Goal: Task Accomplishment & Management: Use online tool/utility

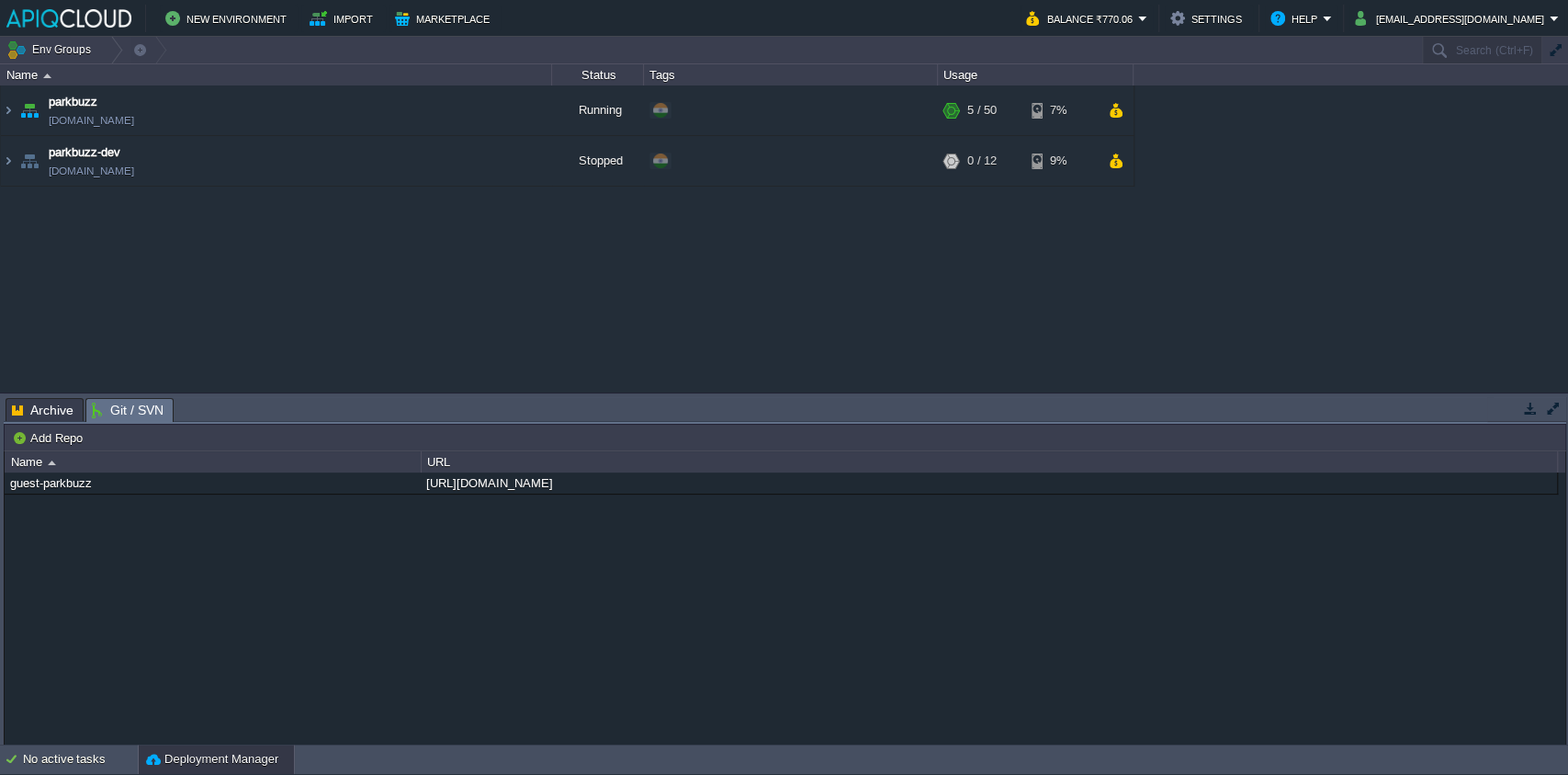
click at [243, 275] on div "parkbuzz [DOMAIN_NAME] Running + Add to Env Group RAM 7% CPU 1% 5 / 50 7% parkb…" at bounding box center [784, 239] width 1568 height 306
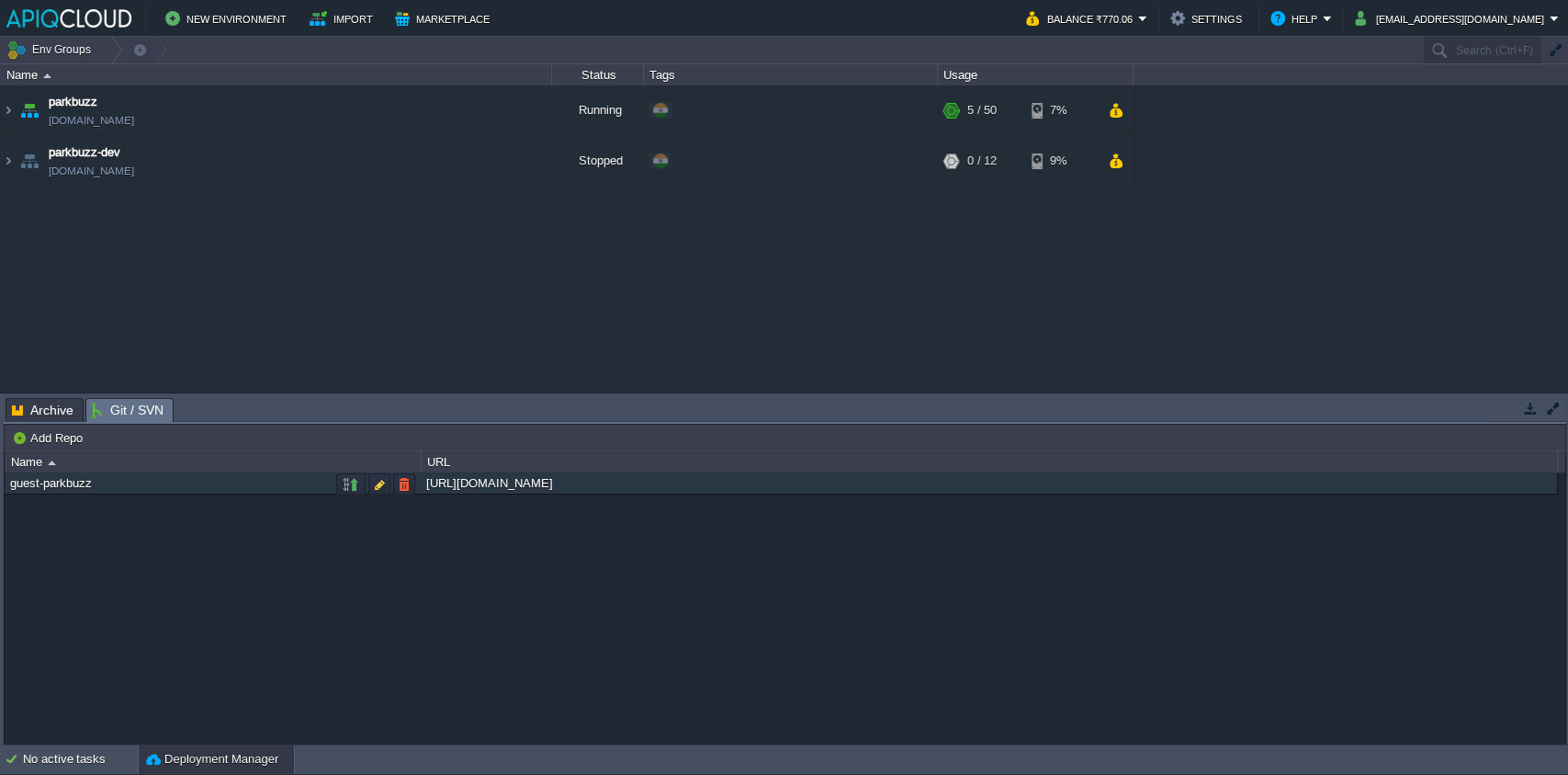
click at [106, 488] on div "guest-parkbuzz" at bounding box center [213, 483] width 415 height 21
click at [381, 489] on button "button" at bounding box center [379, 484] width 17 height 17
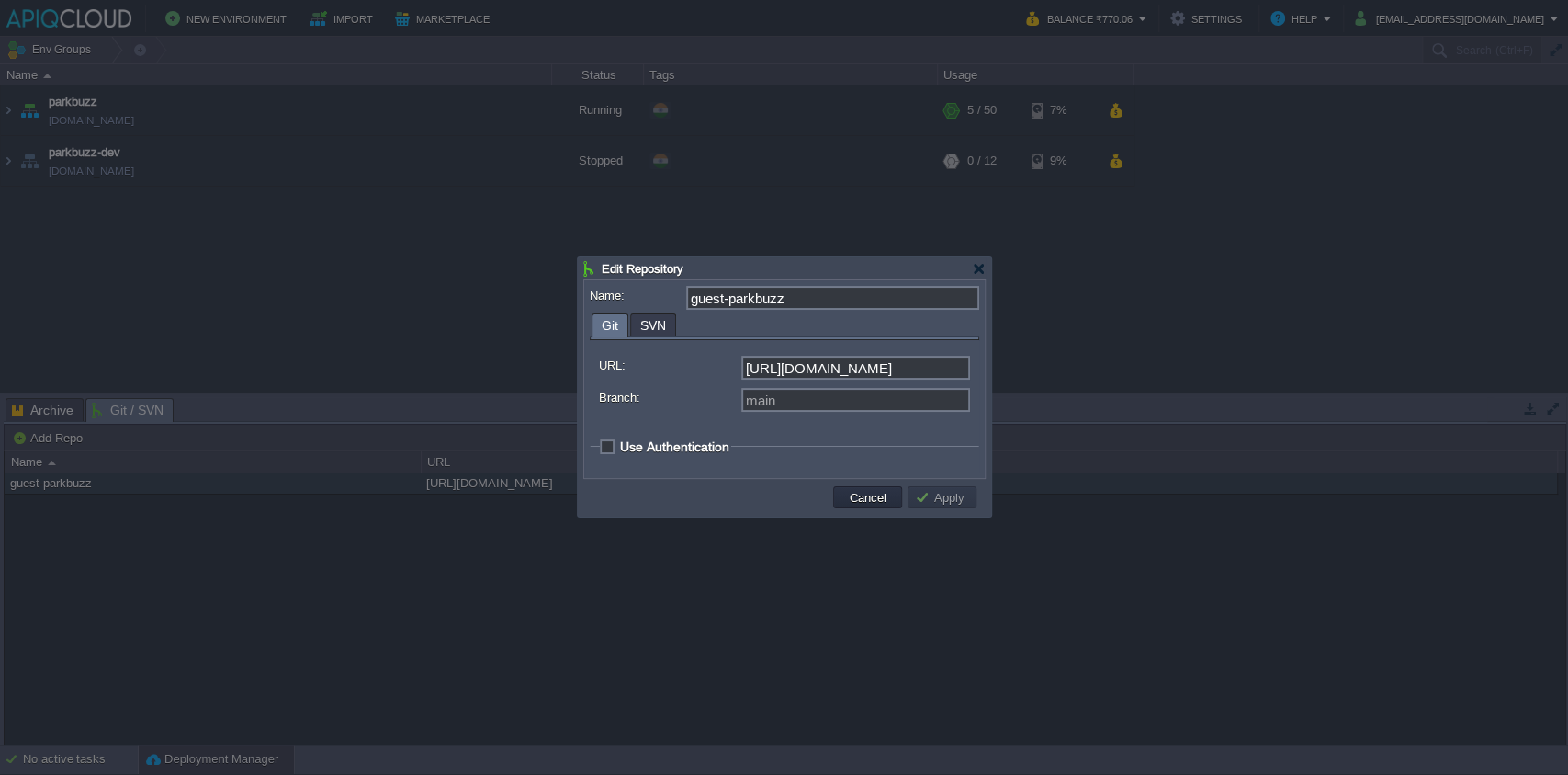
click at [621, 442] on span "Use Authentication" at bounding box center [675, 446] width 109 height 15
checkbox input "true"
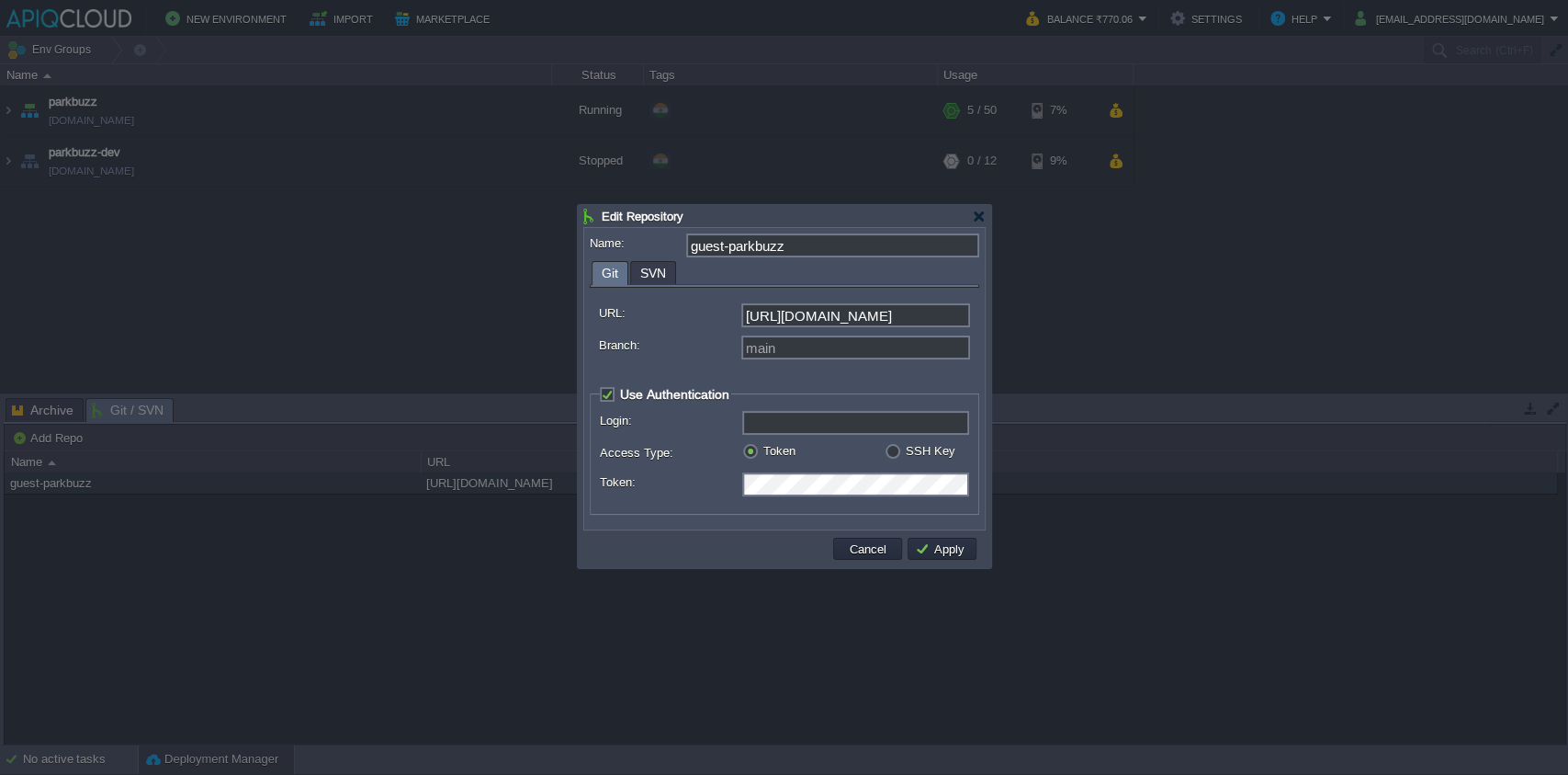
click at [779, 427] on input "Login:" at bounding box center [856, 423] width 227 height 23
paste input "imanojprajapati"
click at [958, 553] on button "Apply" at bounding box center [943, 549] width 55 height 17
click at [751, 431] on input "imanojprajapati" at bounding box center [856, 423] width 227 height 23
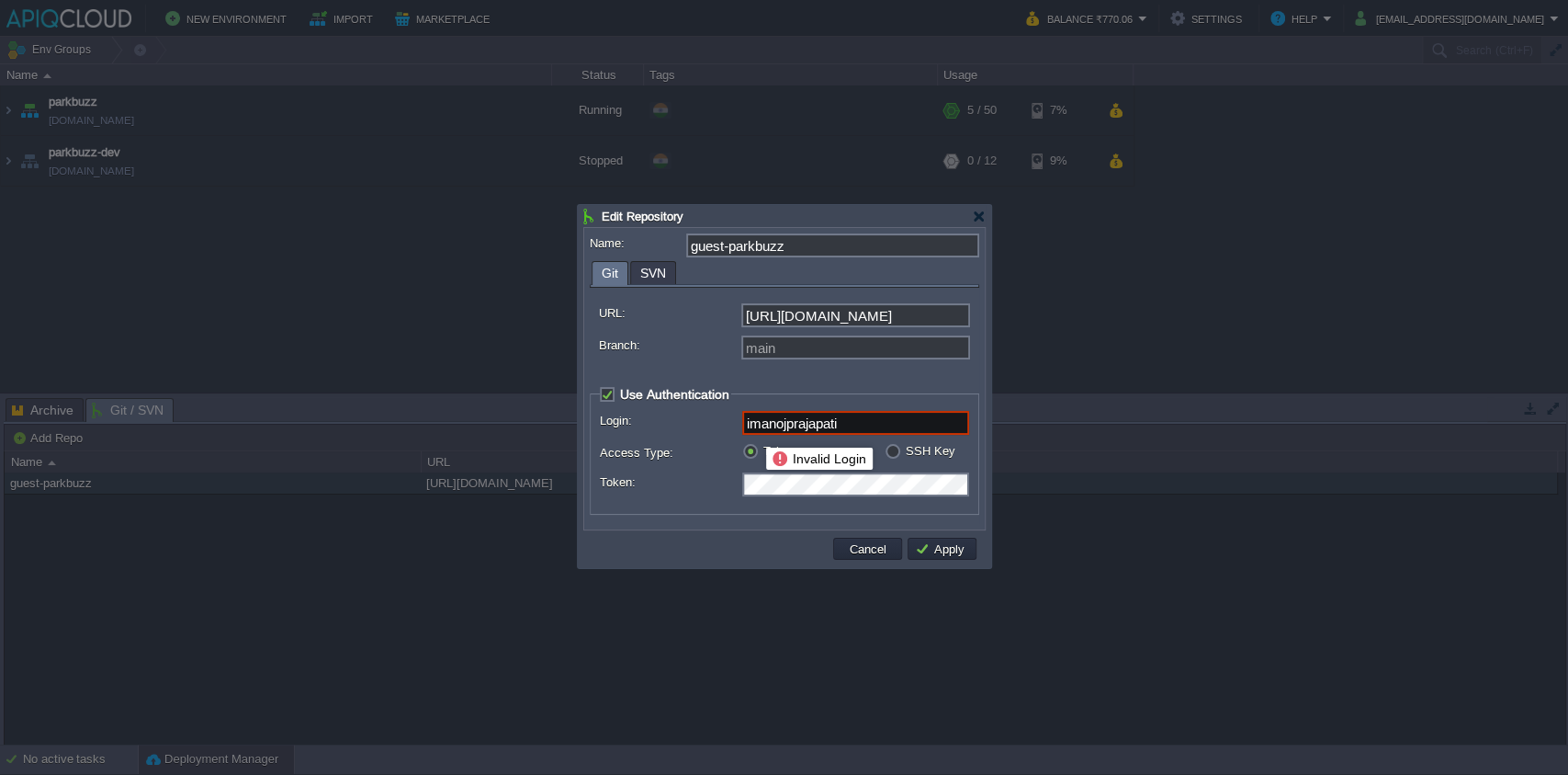
paste input "[EMAIL_ADDRESS][DOMAIN_NAME]"
type input "[EMAIL_ADDRESS][DOMAIN_NAME]"
click at [705, 529] on div "Name: guest-parkbuzz Git SVN URL: [URL][DOMAIN_NAME] Branch: main Use Authentic…" at bounding box center [784, 379] width 401 height 302
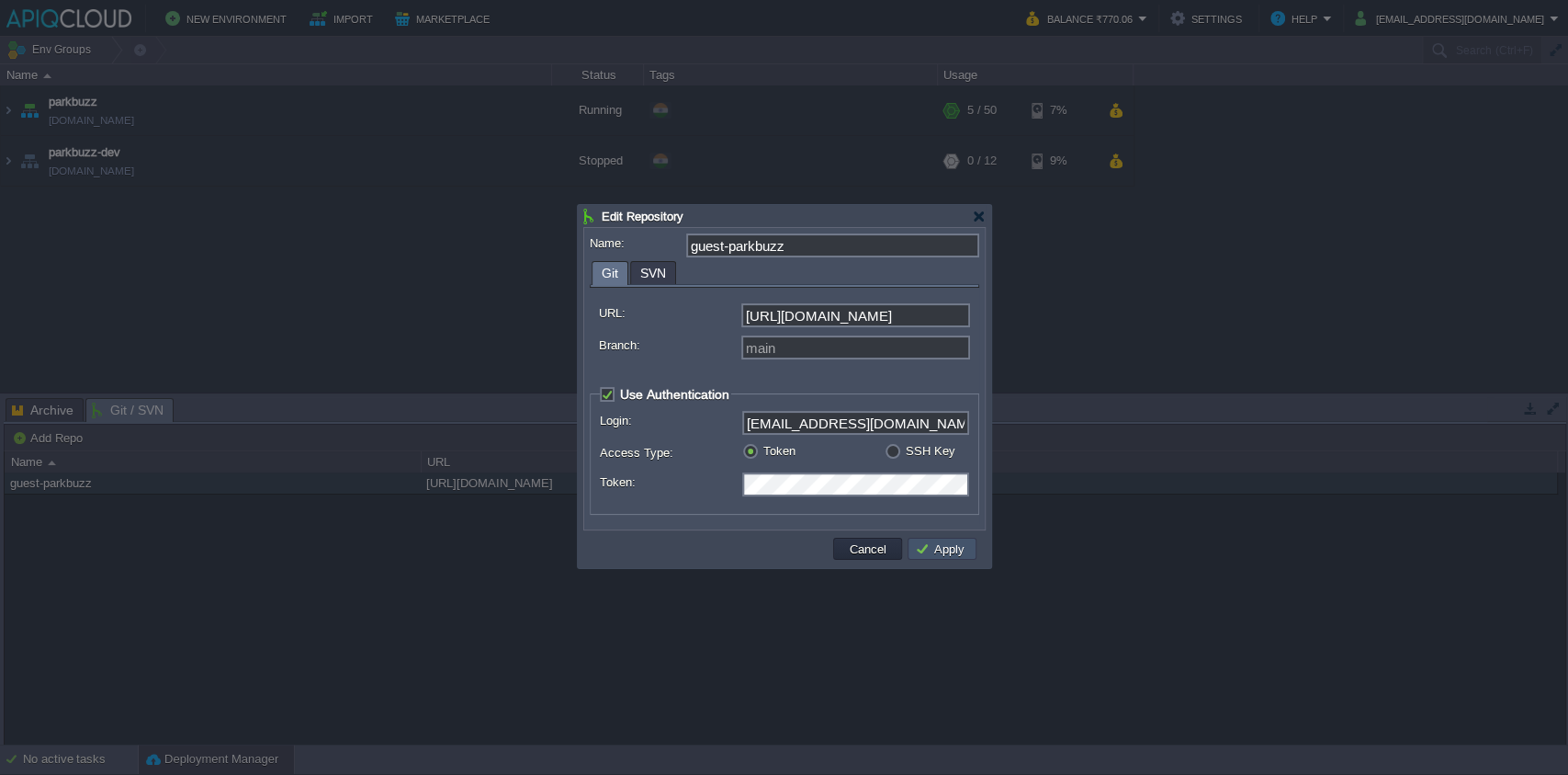
click at [944, 550] on button "Apply" at bounding box center [943, 549] width 55 height 17
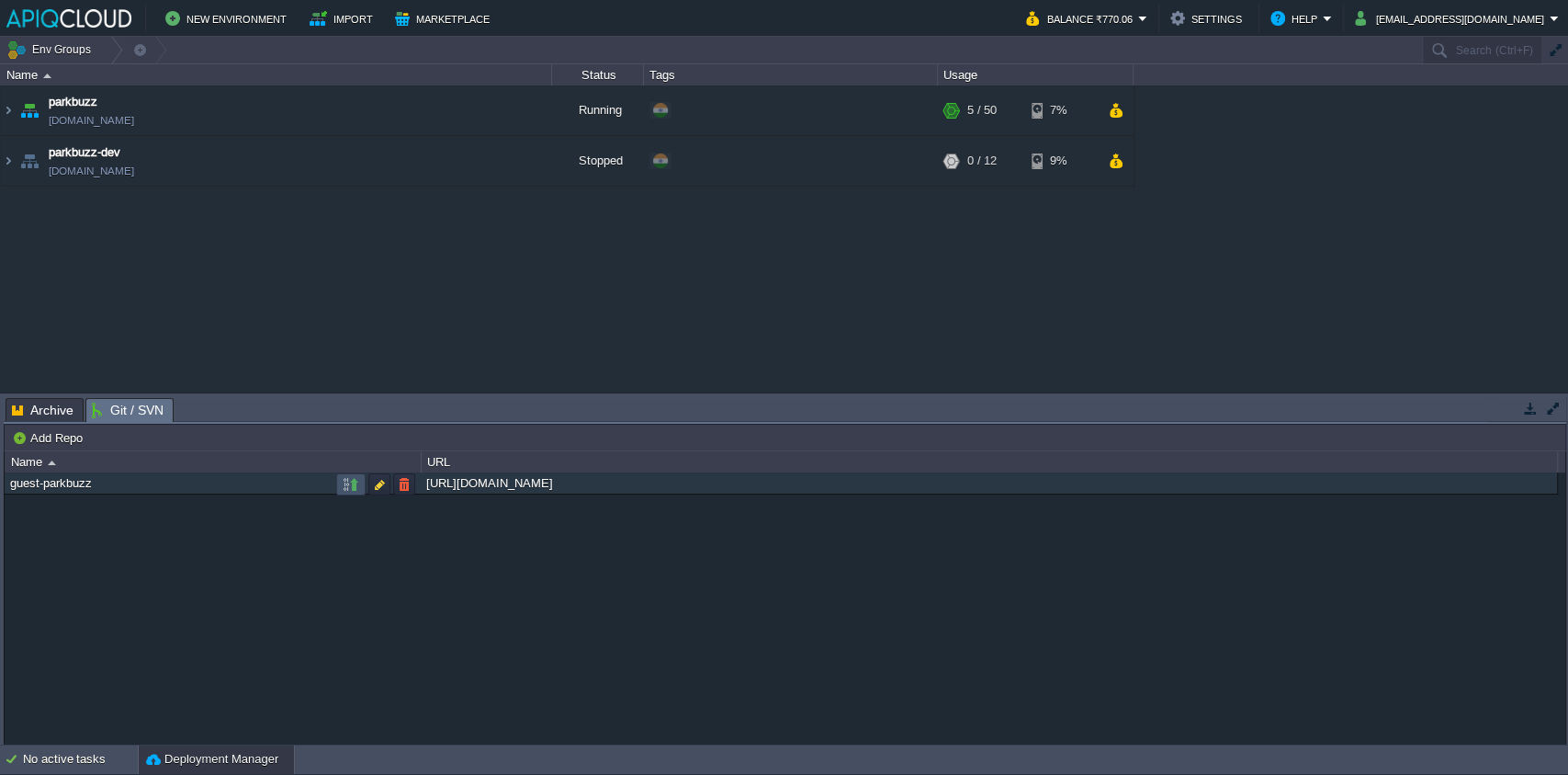
click at [348, 478] on button "button" at bounding box center [350, 484] width 17 height 17
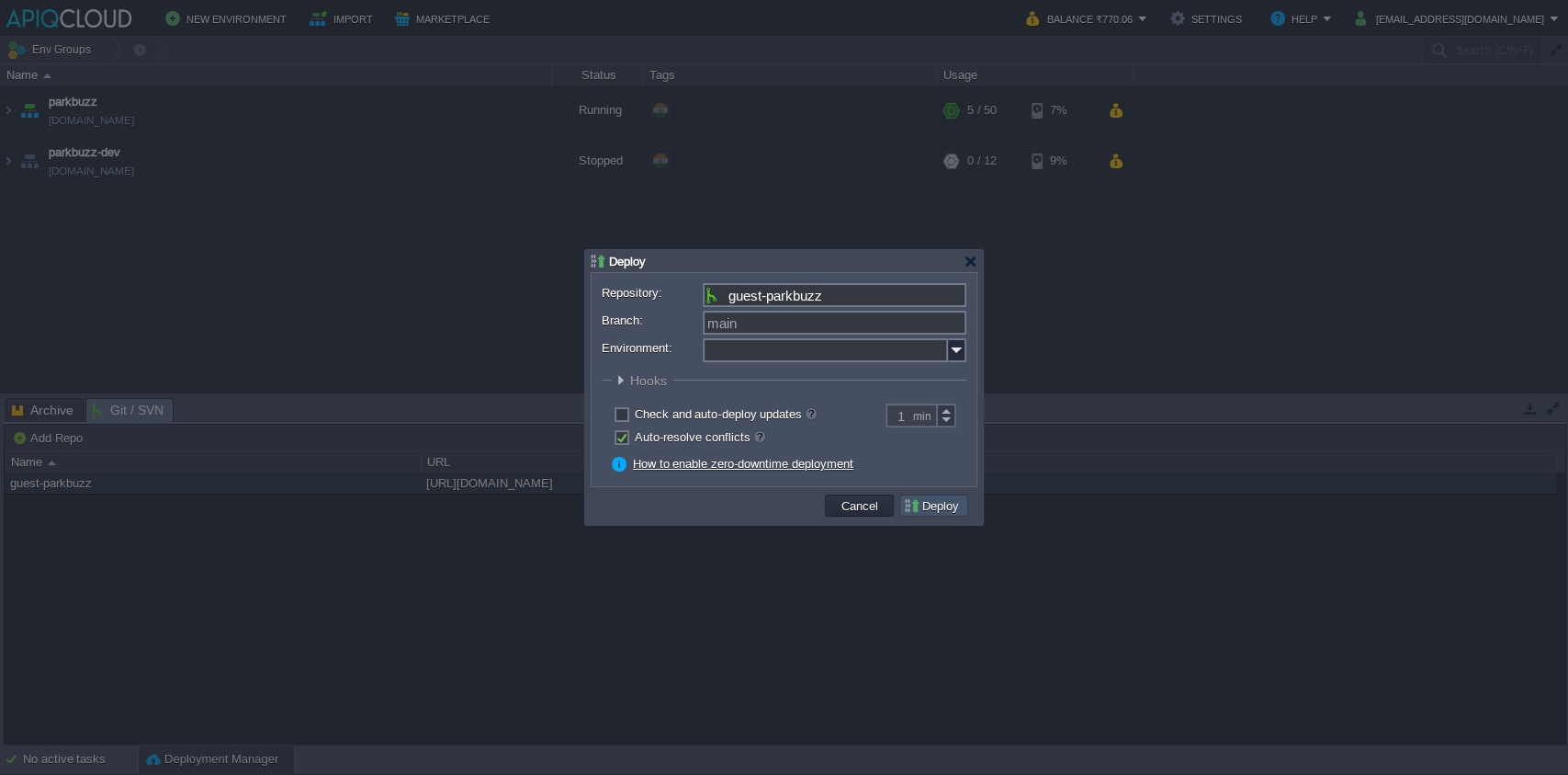
click at [928, 500] on button "Deploy" at bounding box center [934, 505] width 61 height 17
click at [957, 351] on img at bounding box center [957, 350] width 19 height 23
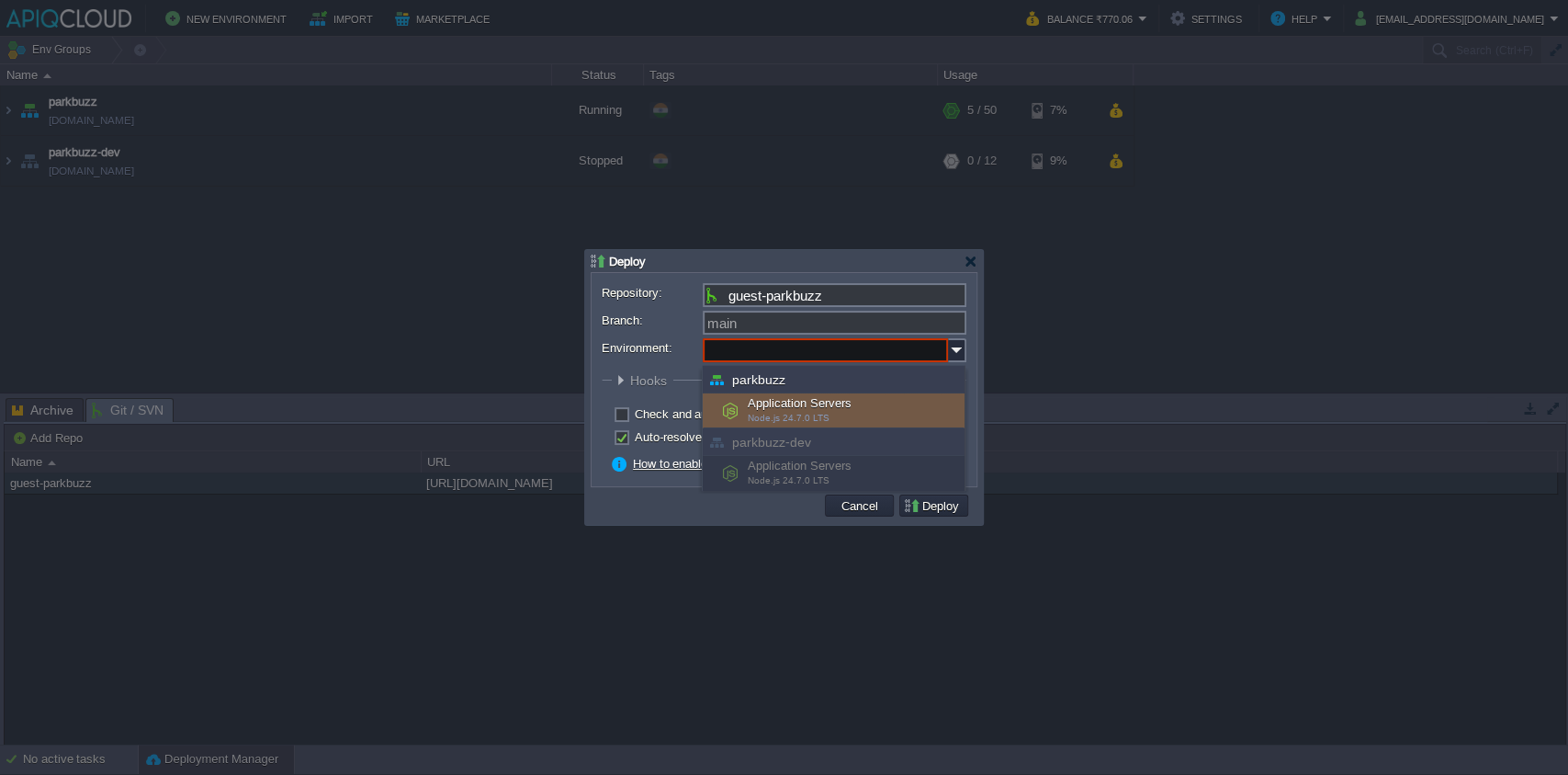
click at [843, 407] on div "Application Servers Node.js 24.7.0 LTS" at bounding box center [833, 411] width 261 height 35
type input "Application Servers (parkbuzz)"
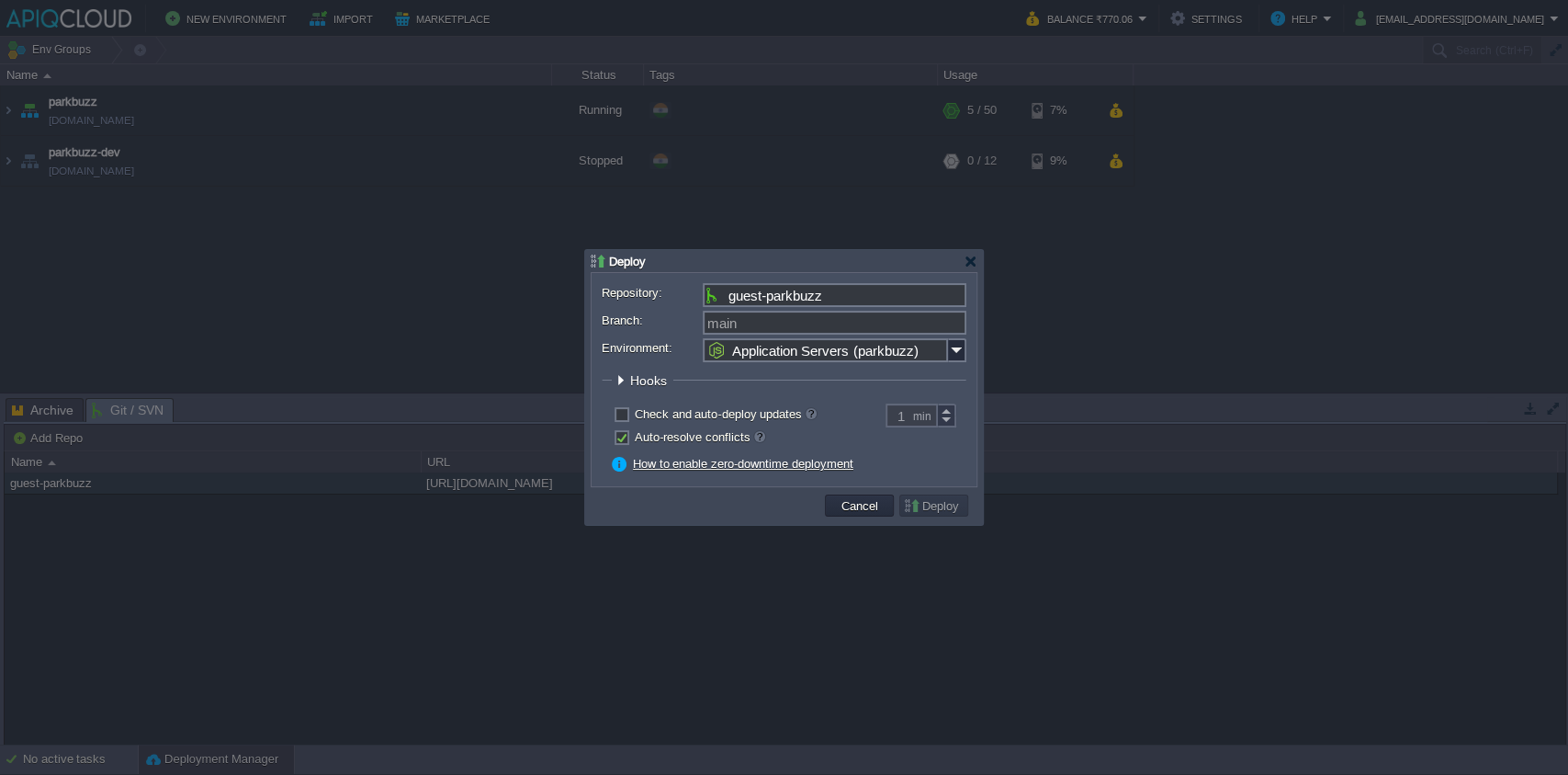
click at [769, 511] on td at bounding box center [708, 506] width 227 height 27
click at [952, 507] on button "Deploy" at bounding box center [934, 505] width 61 height 17
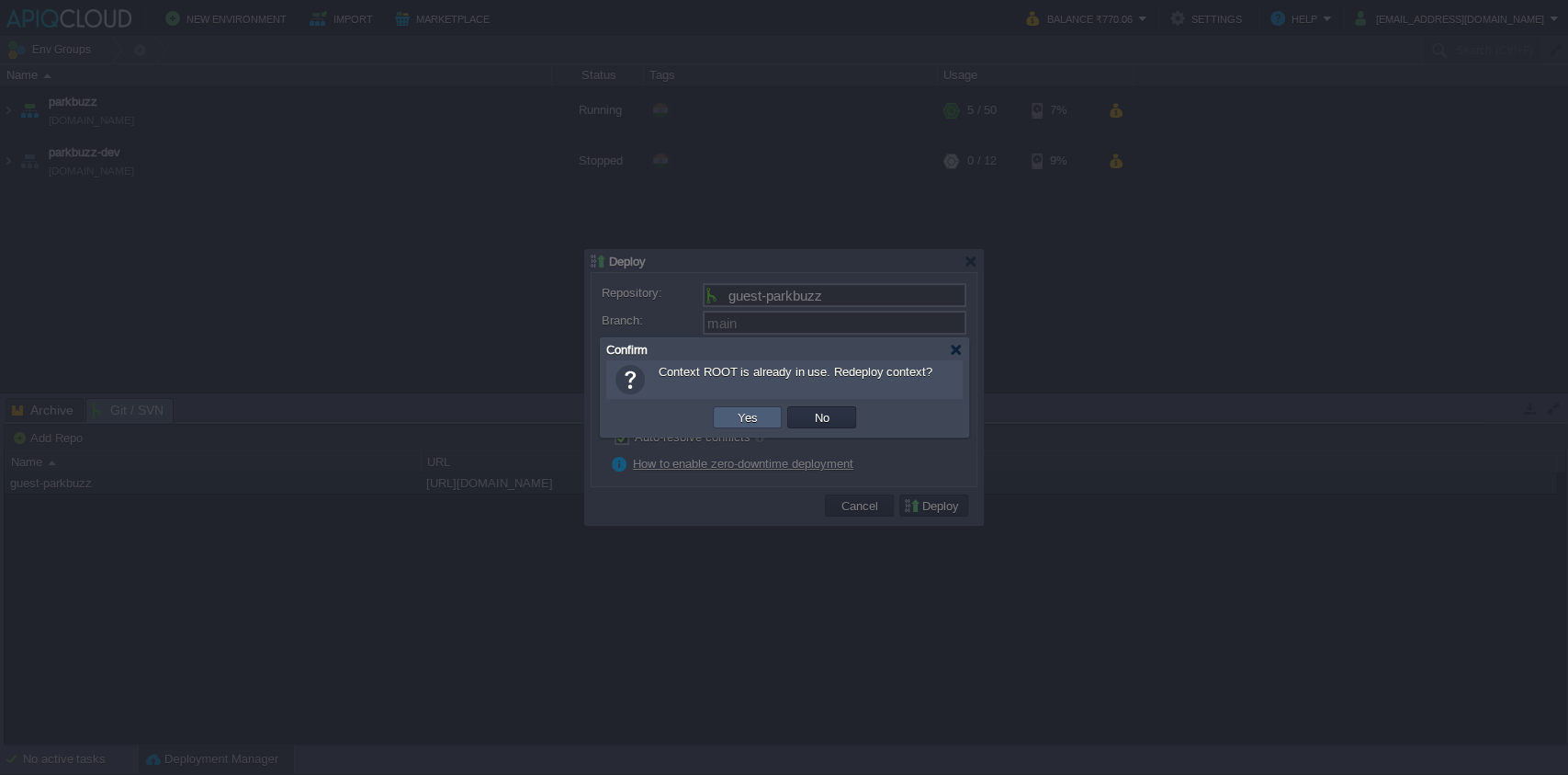
click at [728, 419] on td "Yes" at bounding box center [747, 417] width 69 height 22
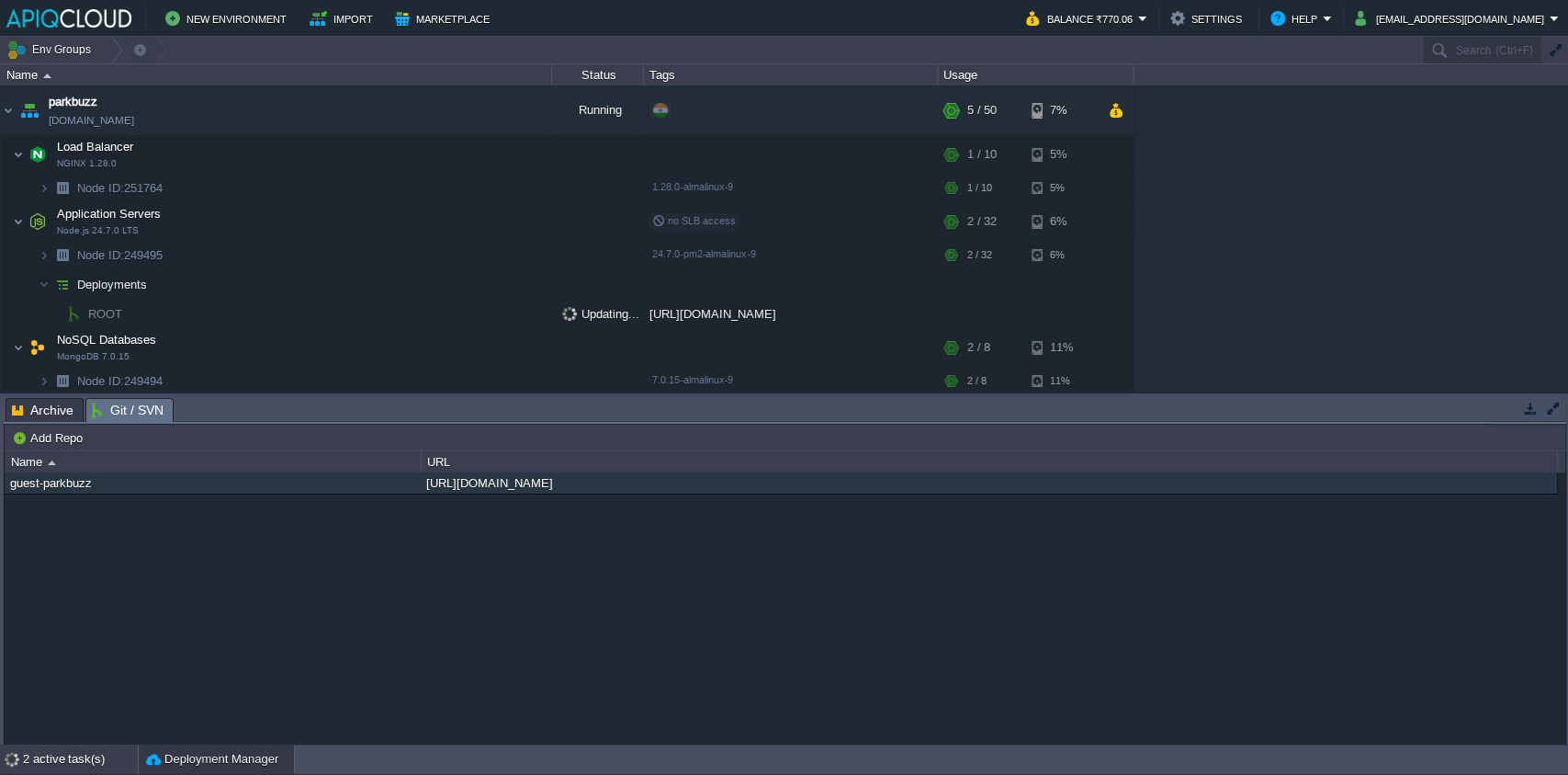
click at [73, 754] on div "2 active task(s)" at bounding box center [81, 759] width 115 height 29
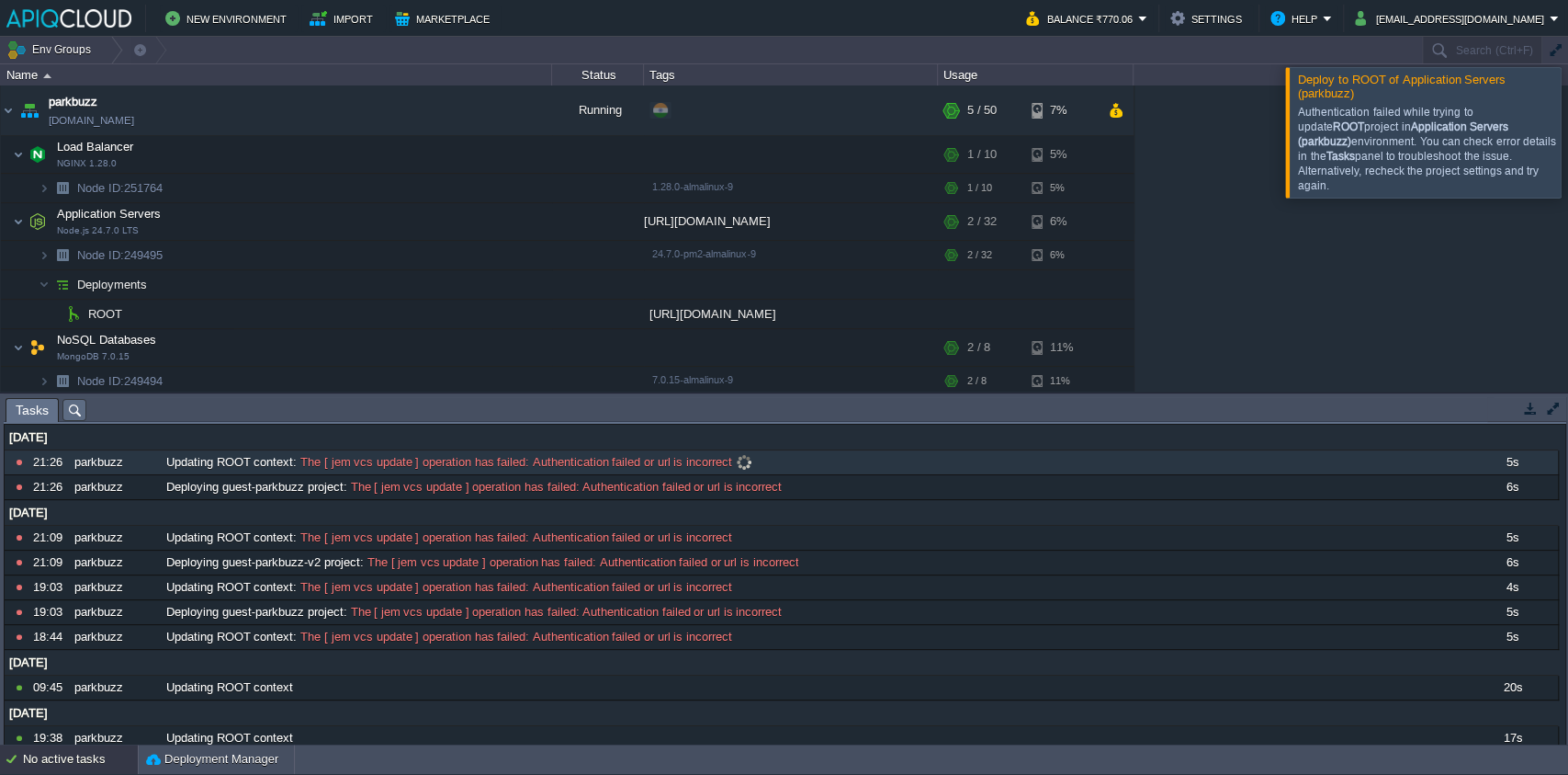
click at [481, 451] on div "Updating ROOT context : The [ jem vcs update ] operation has failed: Authentica…" at bounding box center [814, 462] width 1304 height 23
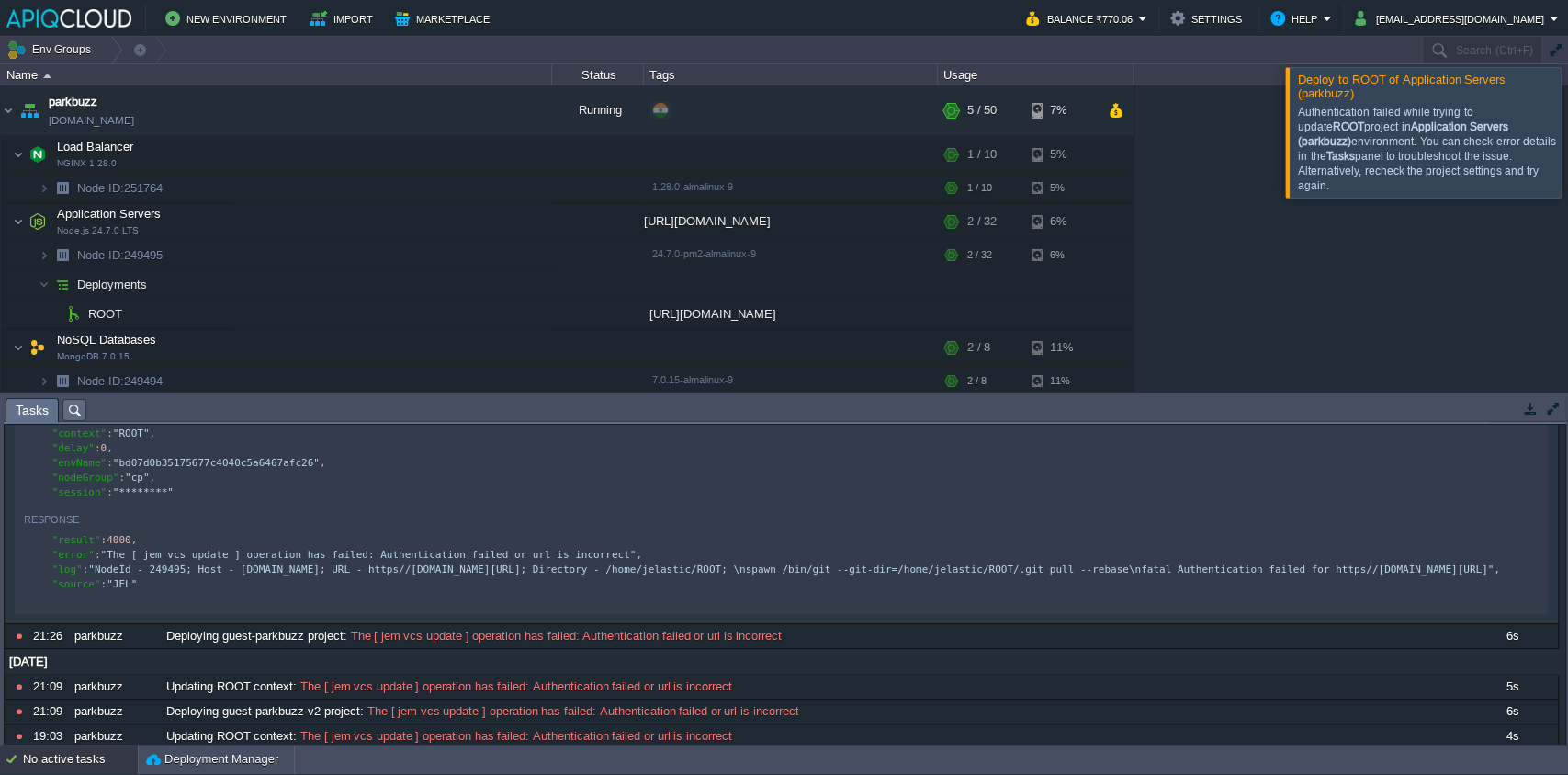
scroll to position [1, 0]
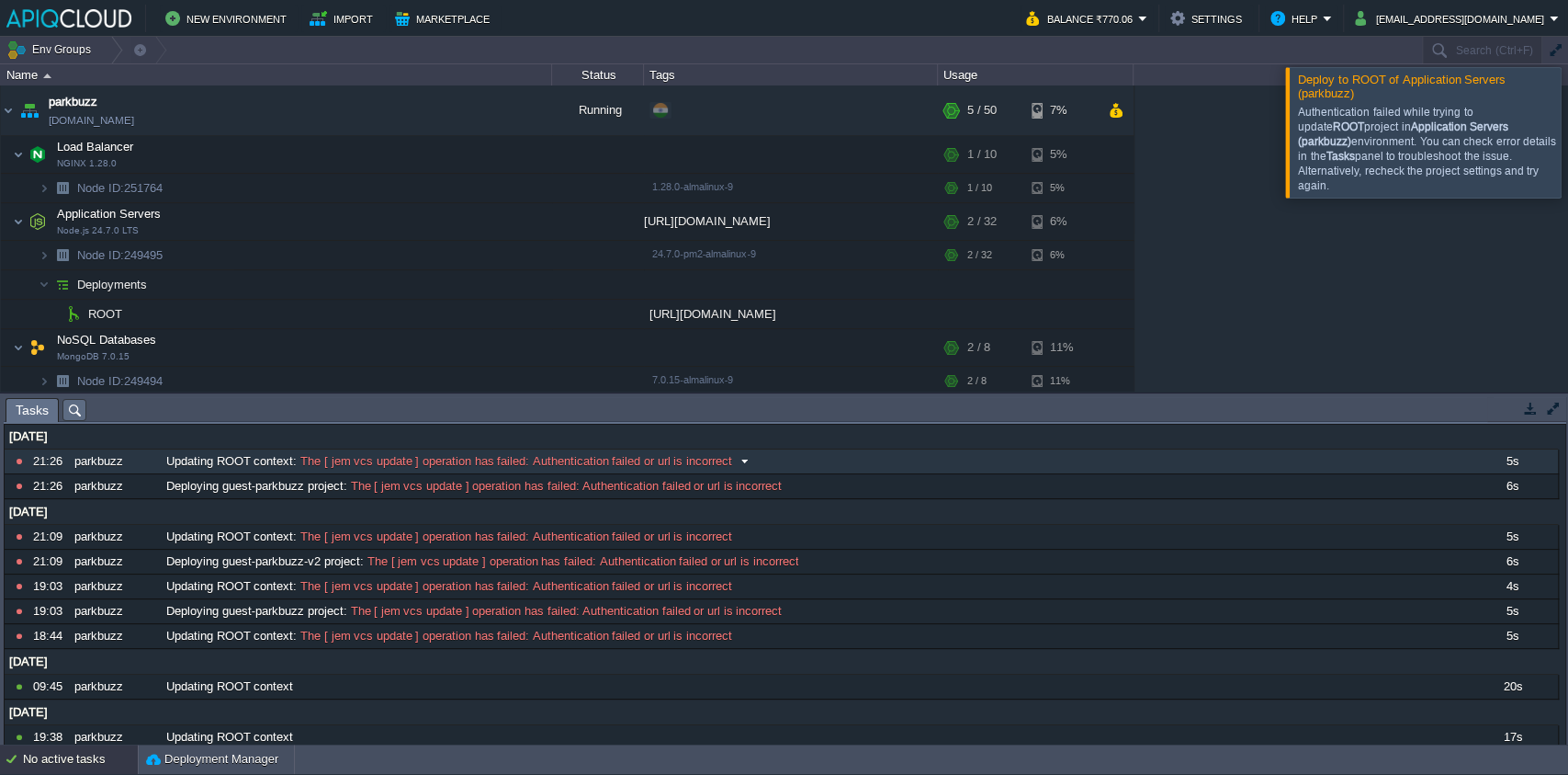
click at [637, 458] on span "The [ jem vcs update ] operation has failed: Authentication failed or url is in…" at bounding box center [514, 461] width 435 height 17
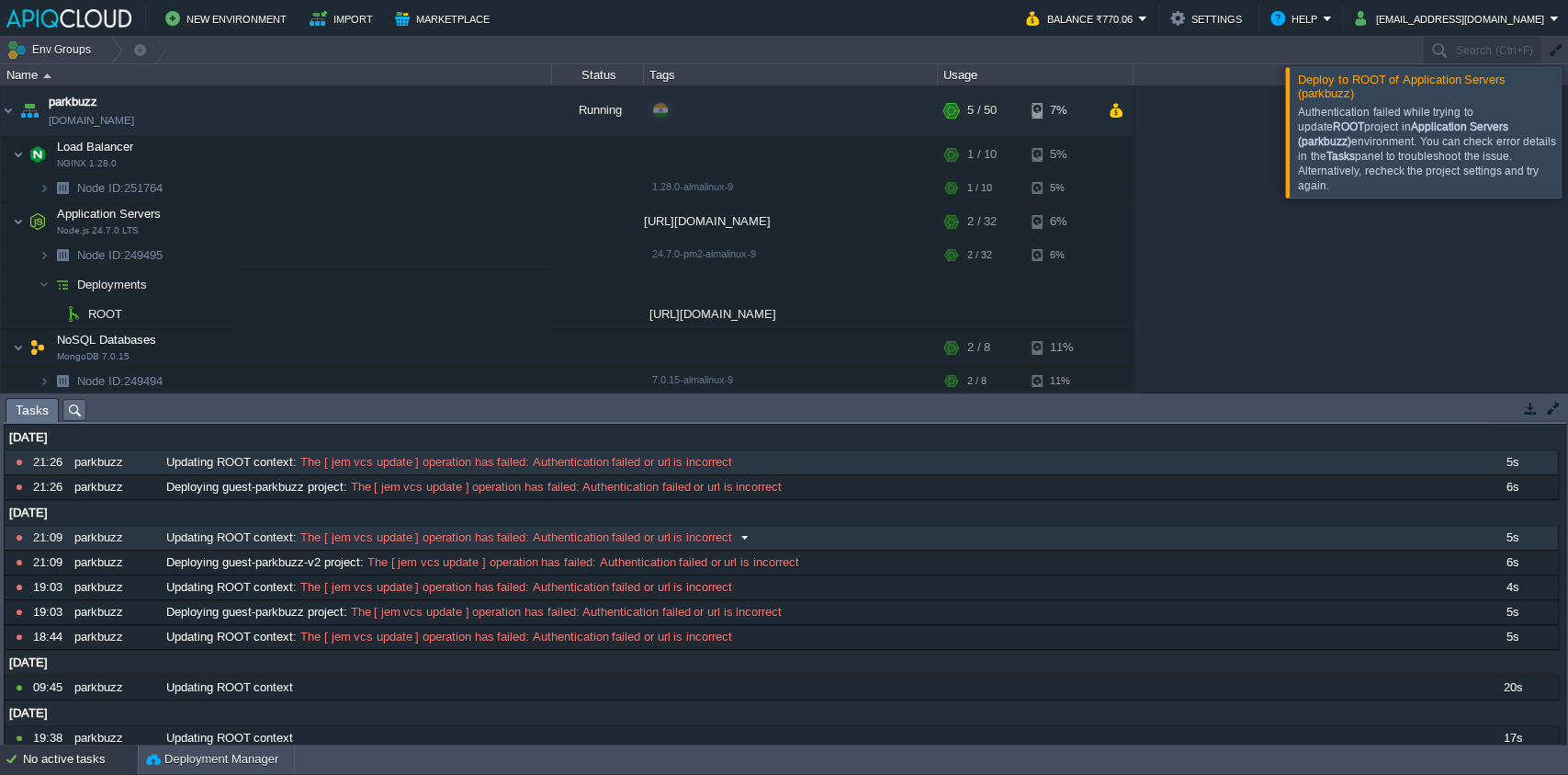
scroll to position [0, 0]
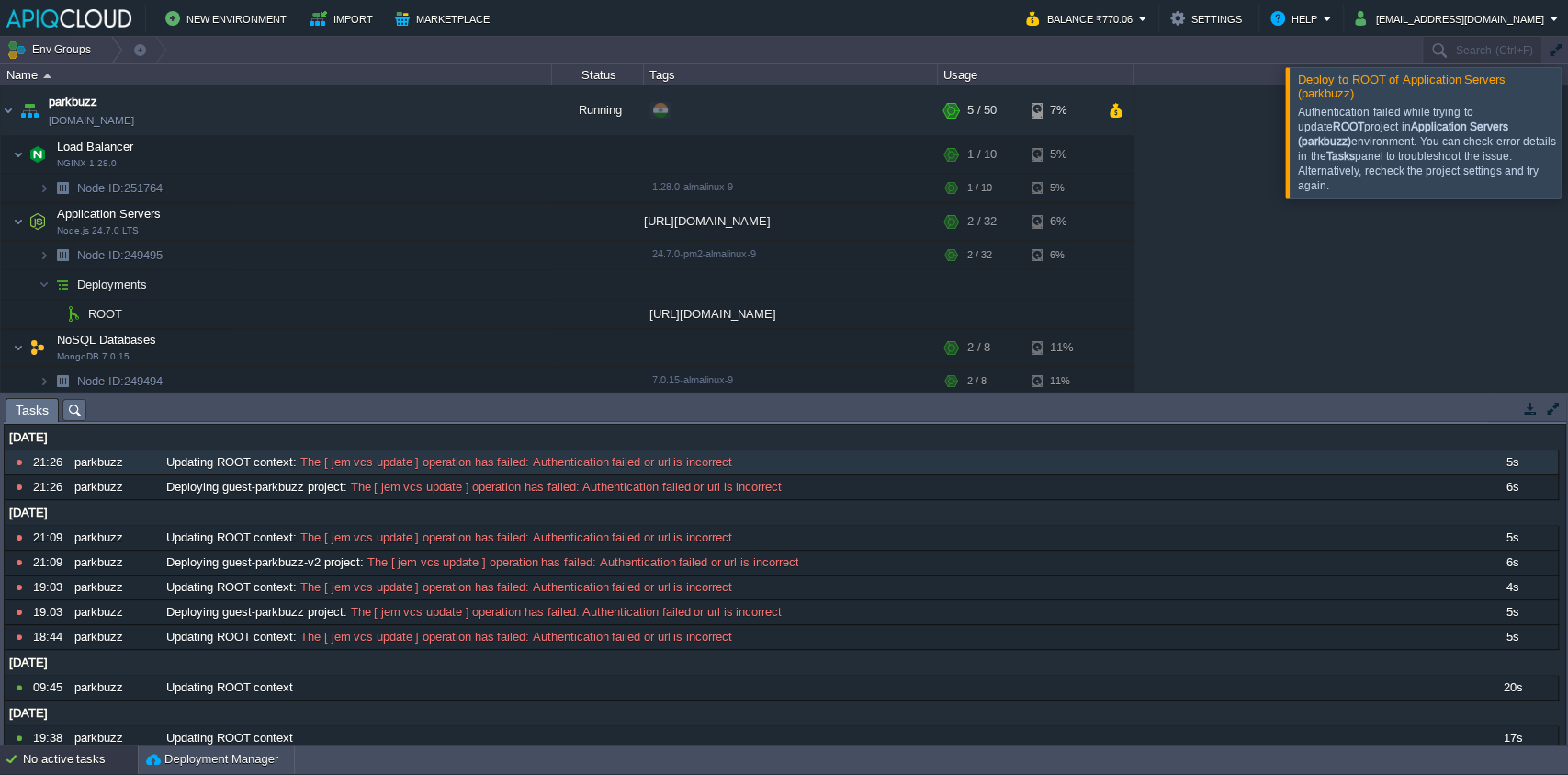
click at [62, 758] on div "No active tasks" at bounding box center [81, 759] width 115 height 29
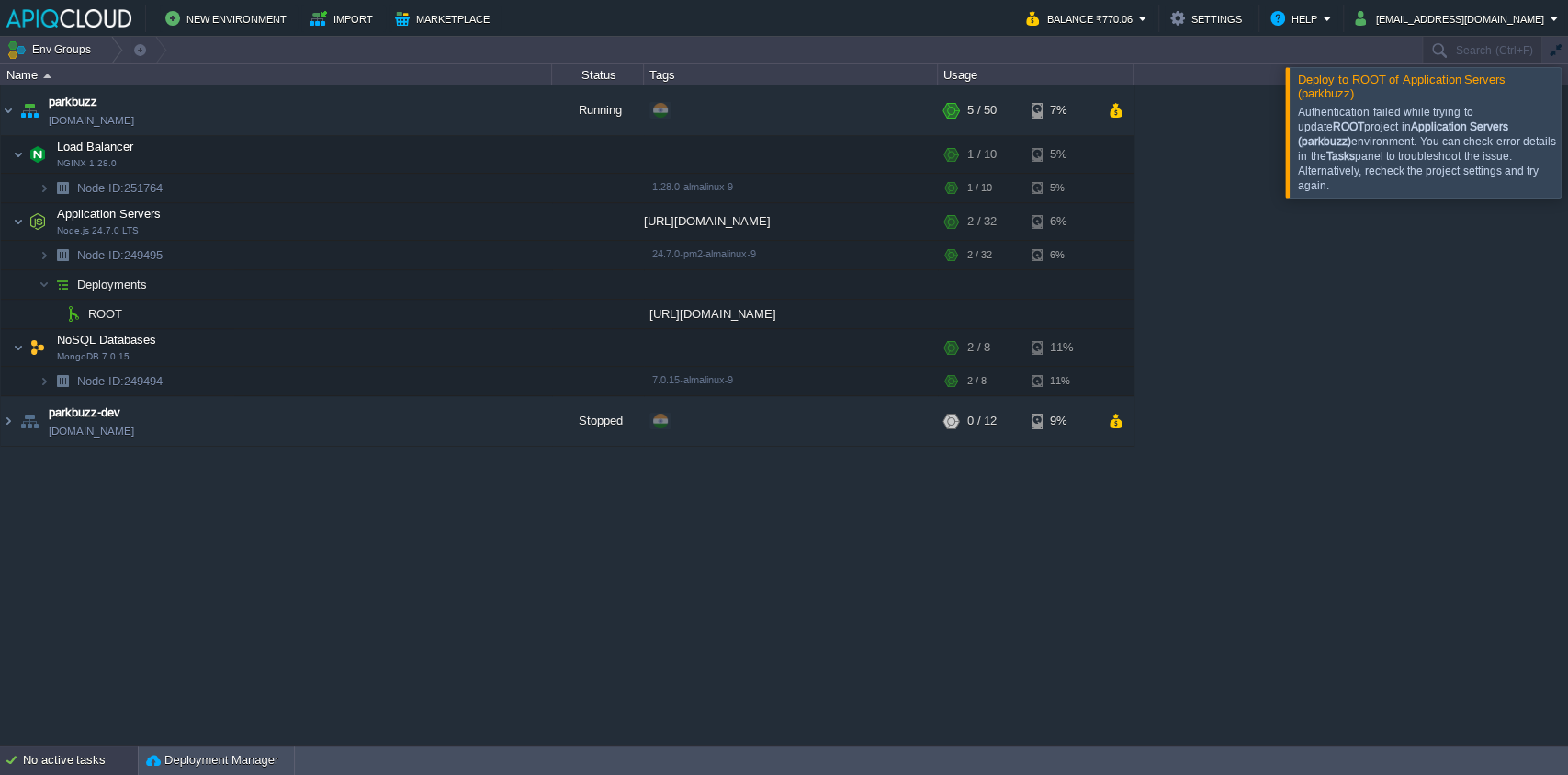
click at [105, 755] on div "No active tasks" at bounding box center [81, 760] width 115 height 29
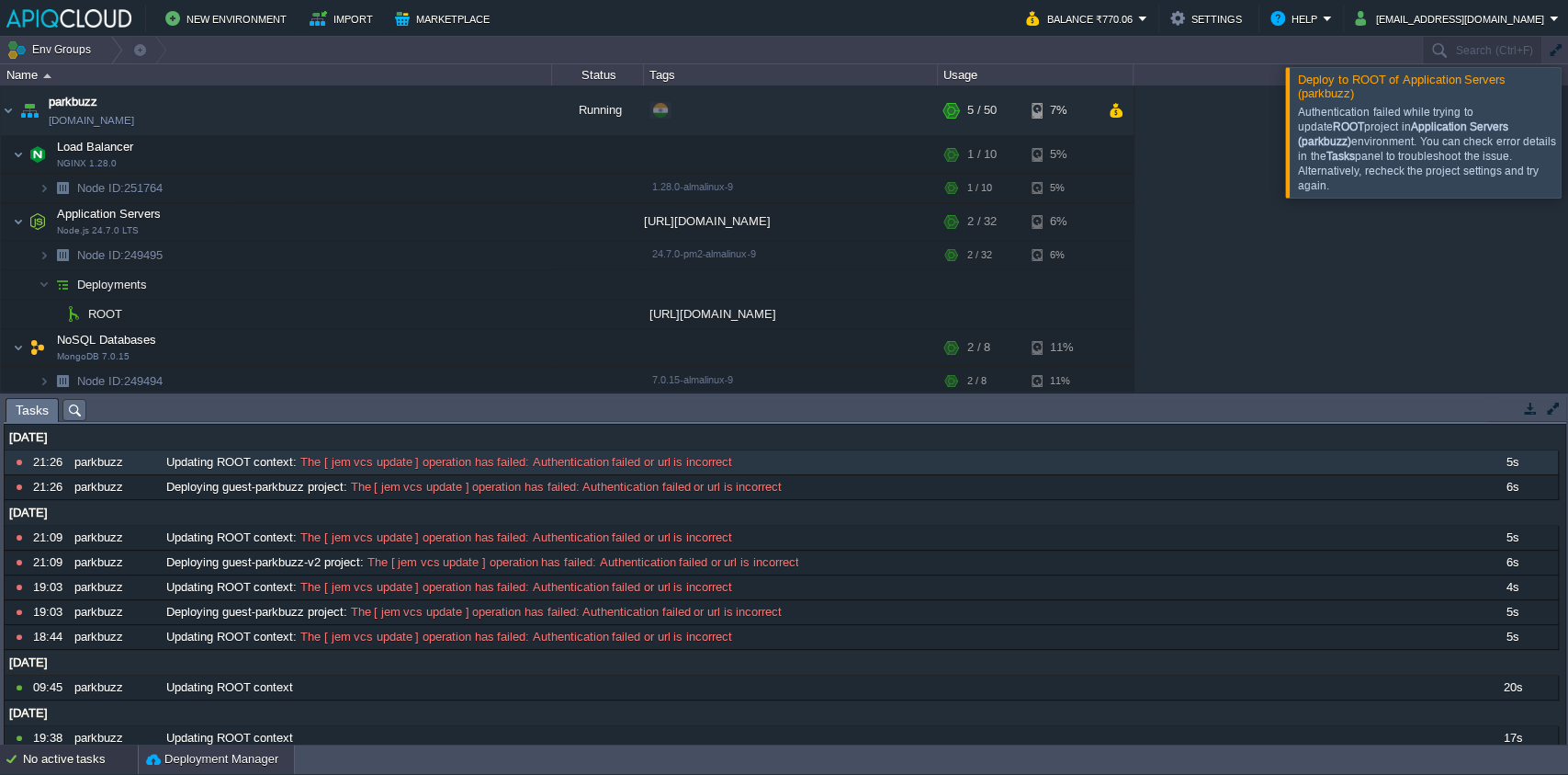
click at [182, 754] on button "Deployment Manager" at bounding box center [213, 758] width 133 height 19
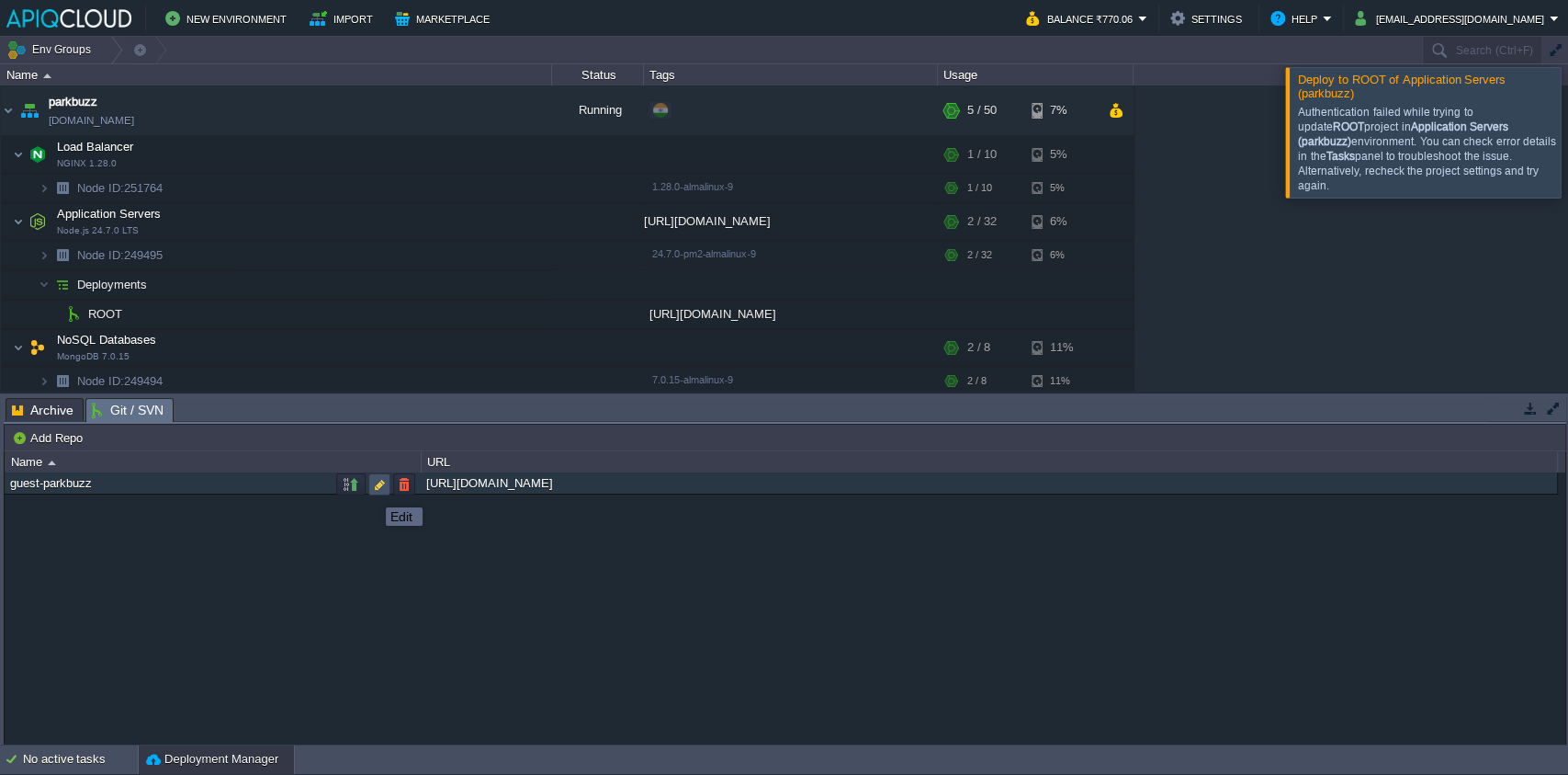
click at [373, 491] on button "button" at bounding box center [379, 484] width 17 height 17
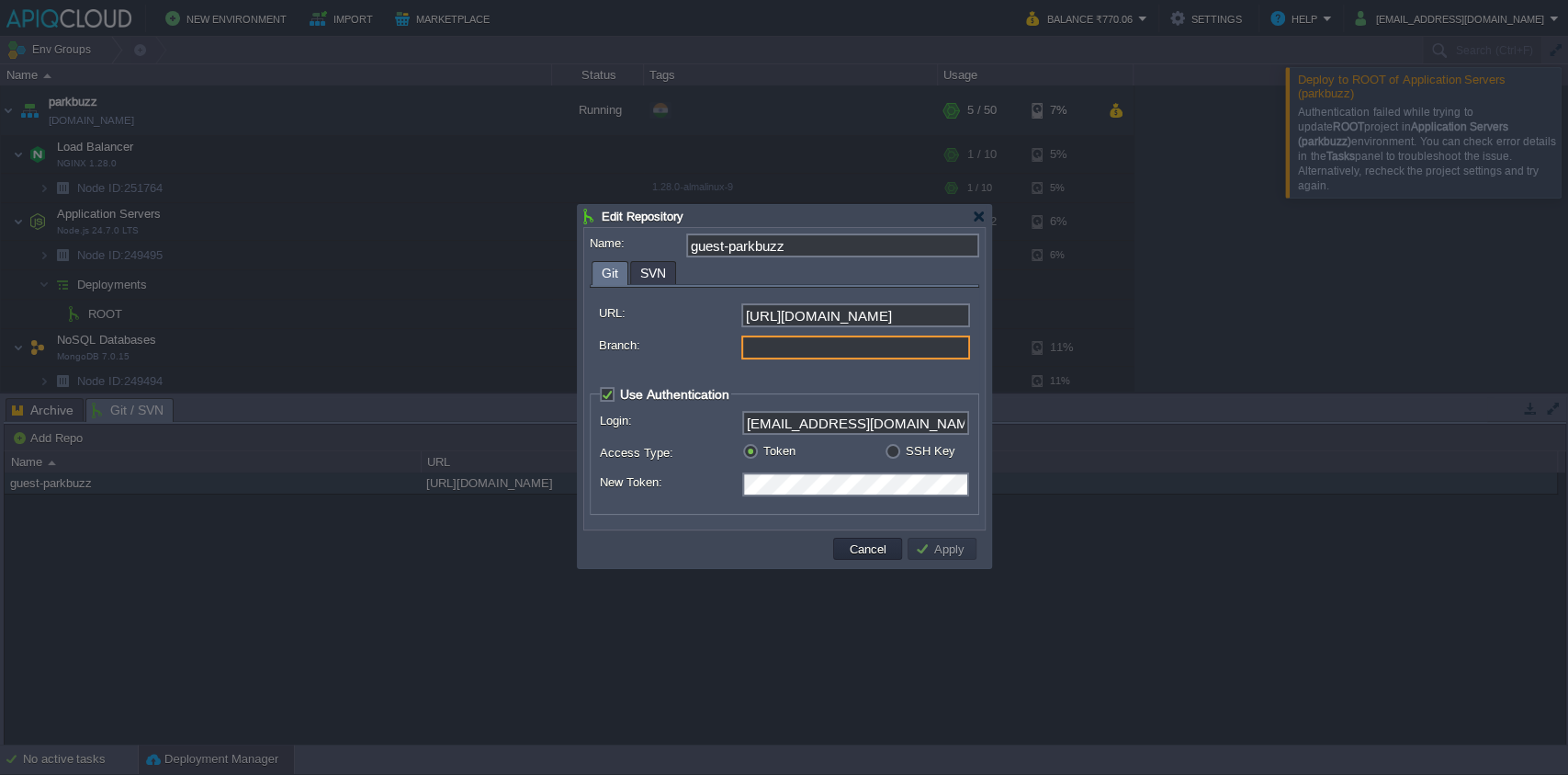
click at [845, 345] on input "Branch:" at bounding box center [856, 347] width 228 height 23
type input "main"
click at [899, 310] on input "[URL][DOMAIN_NAME]" at bounding box center [856, 315] width 228 height 23
click at [772, 319] on input "[URL][DOMAIN_NAME]" at bounding box center [856, 315] width 228 height 23
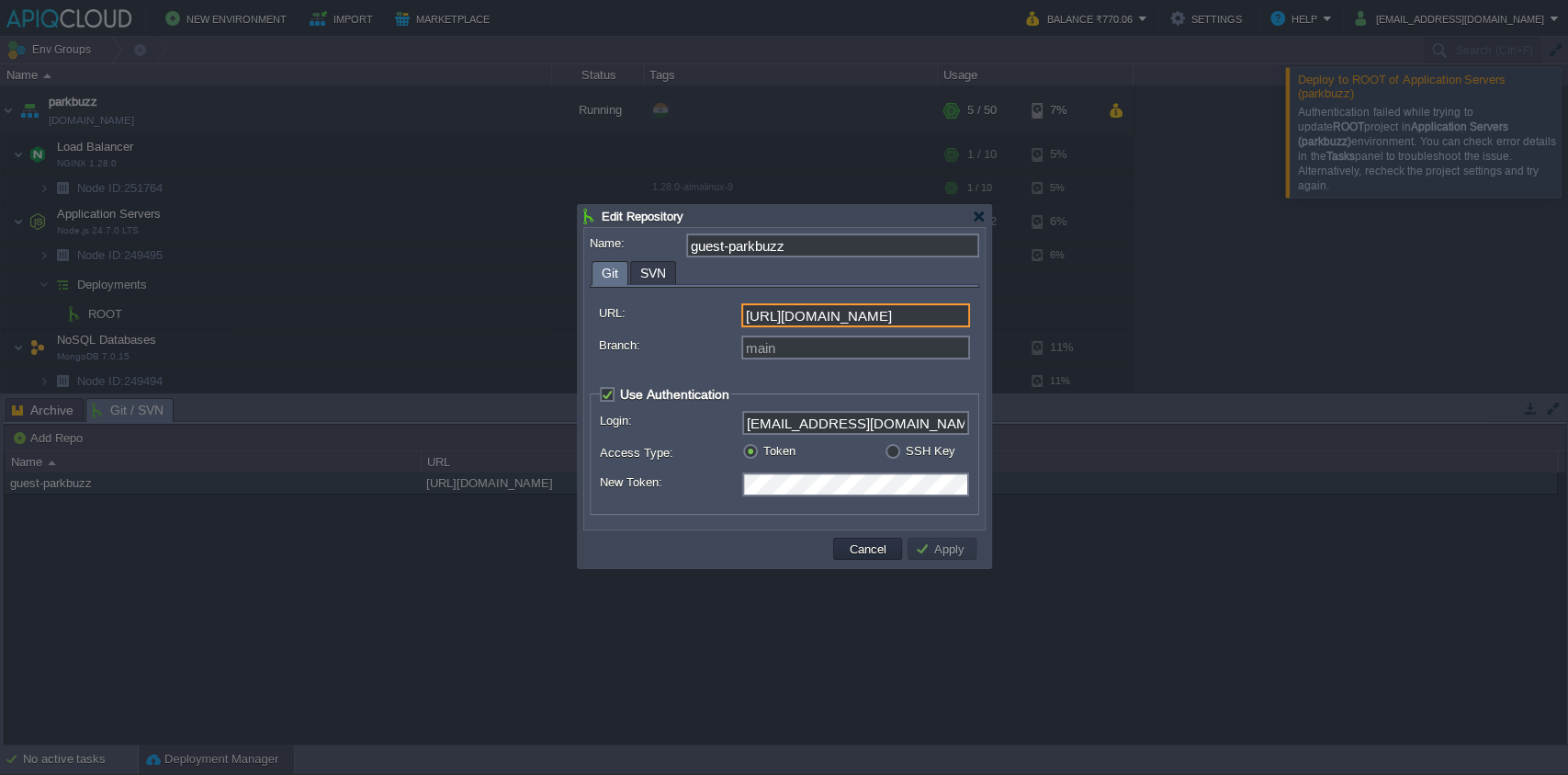
click at [772, 319] on input "[URL][DOMAIN_NAME]" at bounding box center [856, 315] width 228 height 23
click at [795, 346] on input "Branch:" at bounding box center [856, 347] width 228 height 23
type input "main"
click at [843, 388] on fieldset "Use Authentication Login: [EMAIL_ADDRESS][DOMAIN_NAME] Access Type: Token SSH K…" at bounding box center [784, 450] width 389 height 129
click at [812, 416] on input "[EMAIL_ADDRESS][DOMAIN_NAME]" at bounding box center [856, 423] width 227 height 23
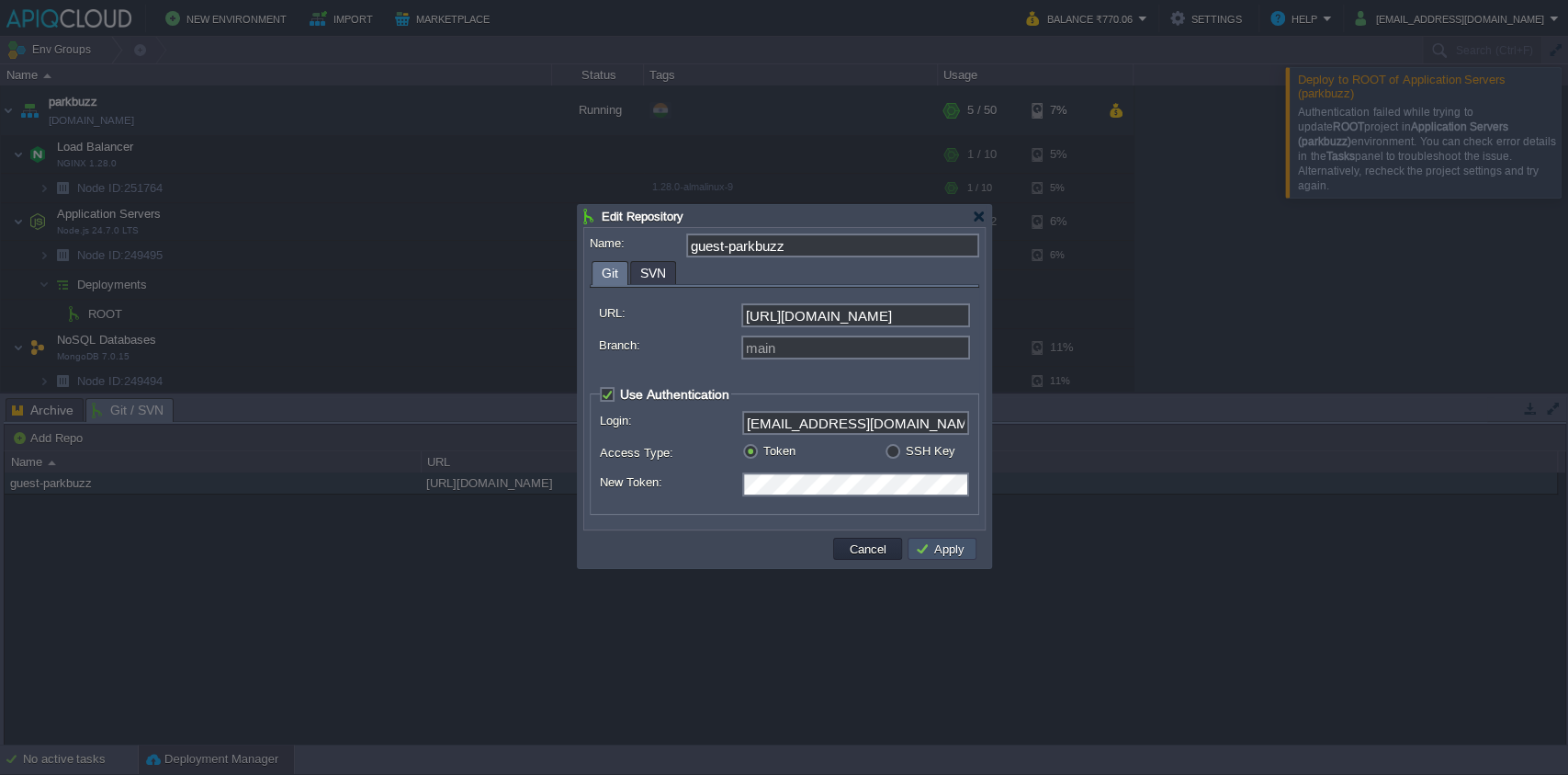
click at [940, 554] on button "Apply" at bounding box center [943, 549] width 55 height 17
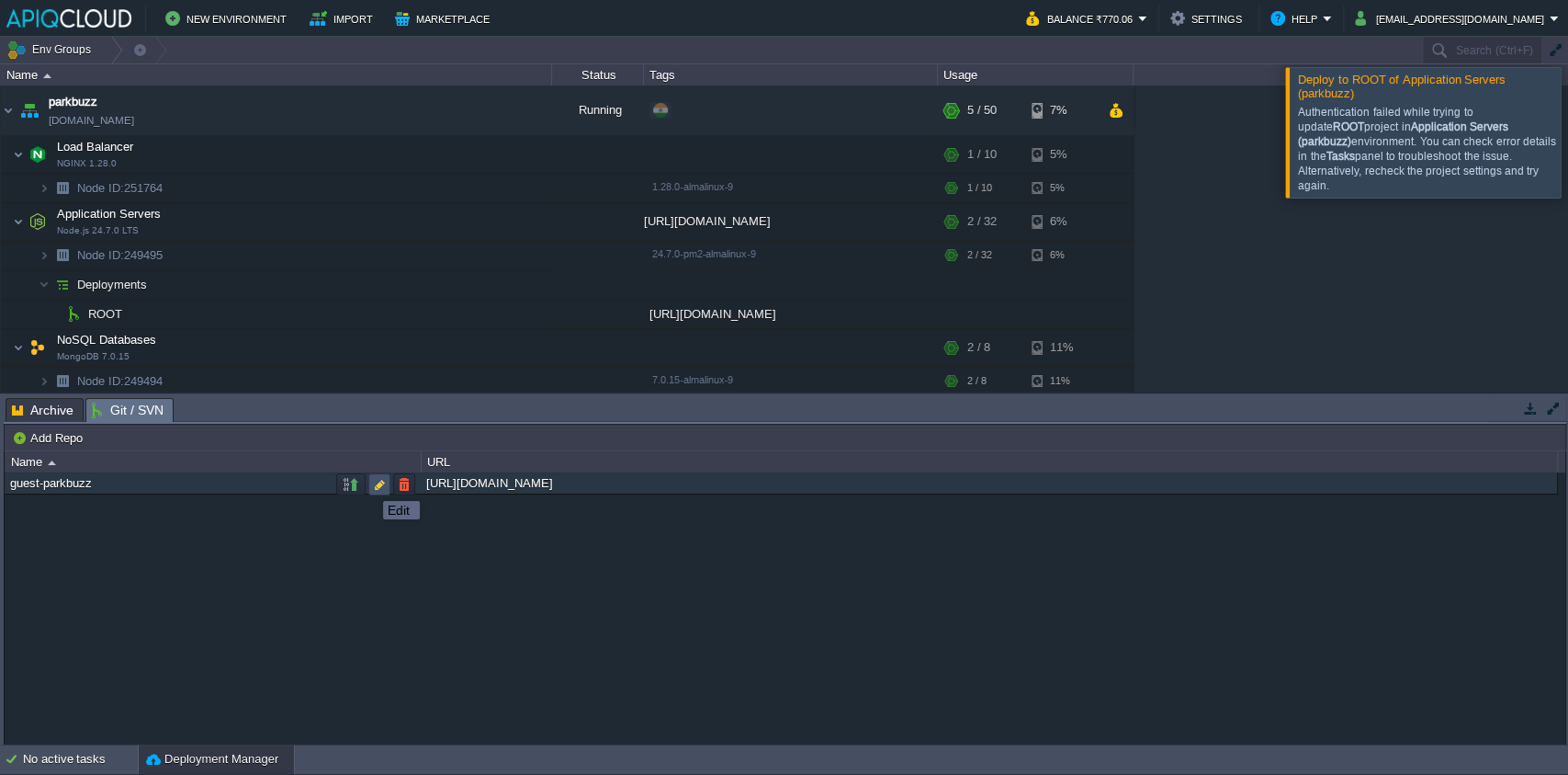
click at [371, 484] on button "button" at bounding box center [379, 484] width 17 height 17
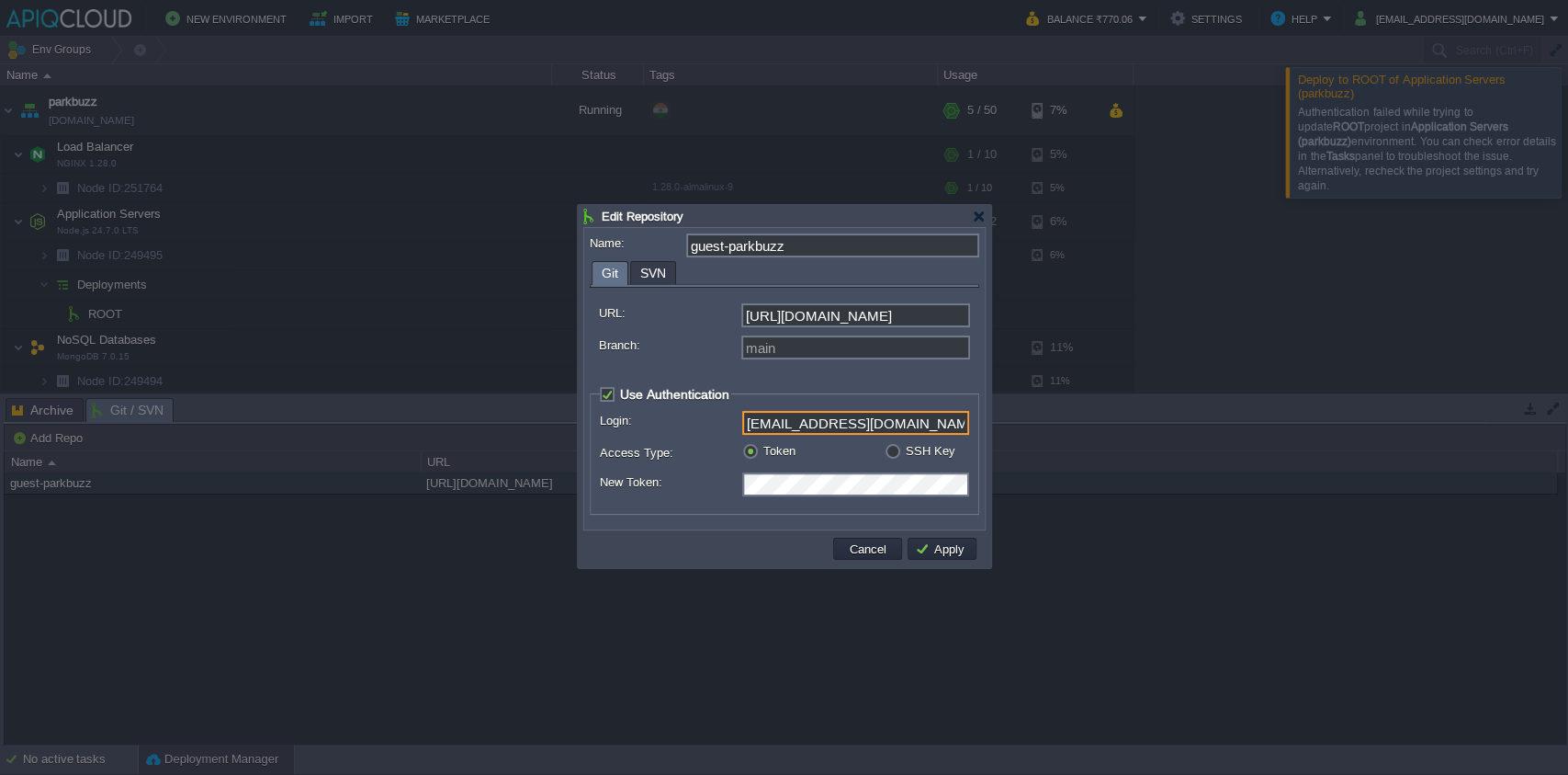
click at [927, 431] on input "[EMAIL_ADDRESS][DOMAIN_NAME]" at bounding box center [856, 423] width 227 height 23
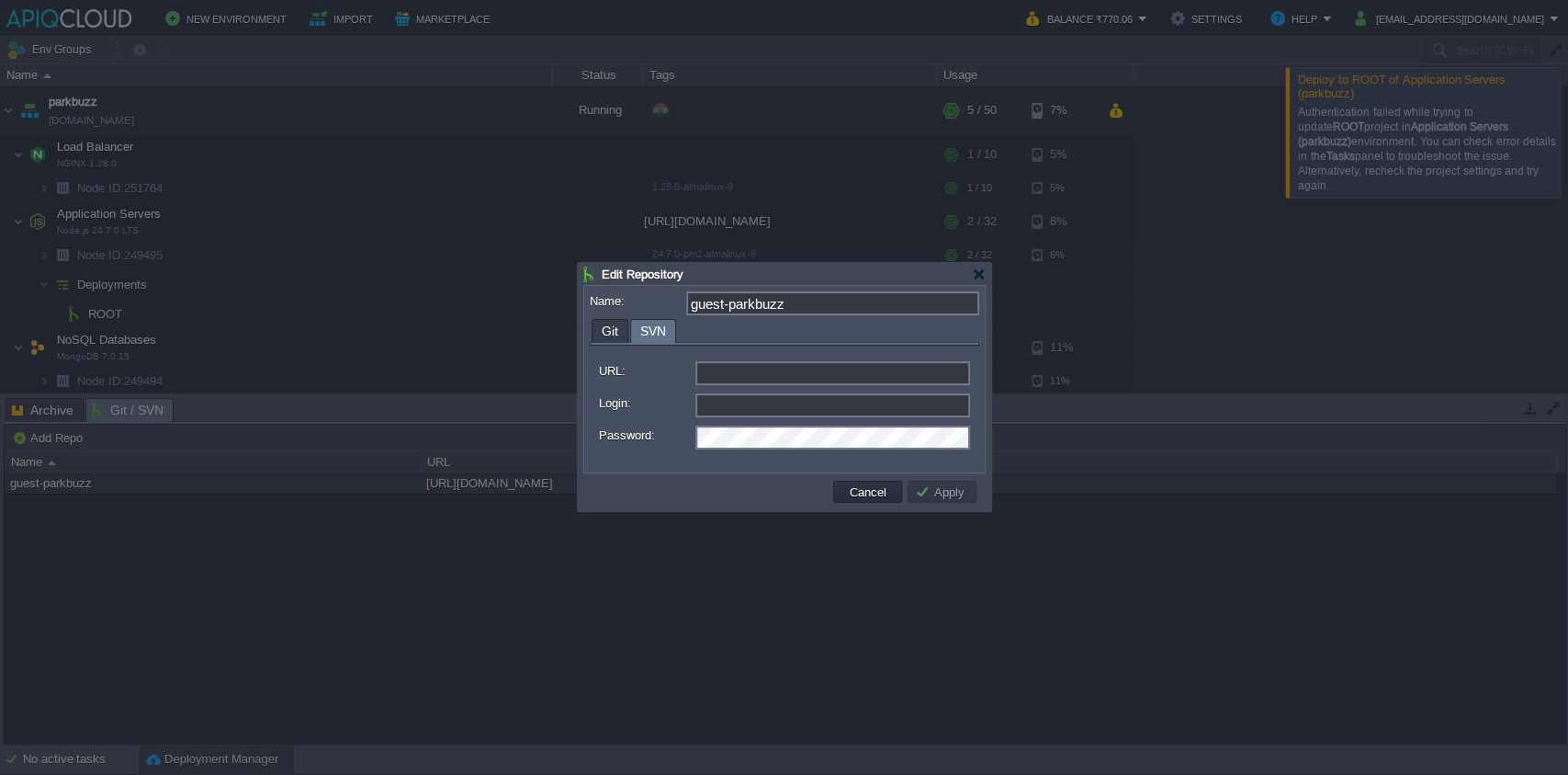
click at [642, 268] on div "Edit Repository Name: guest-parkbuzz Git SVN URL: [URL][DOMAIN_NAME] Branch: ma…" at bounding box center [784, 387] width 414 height 248
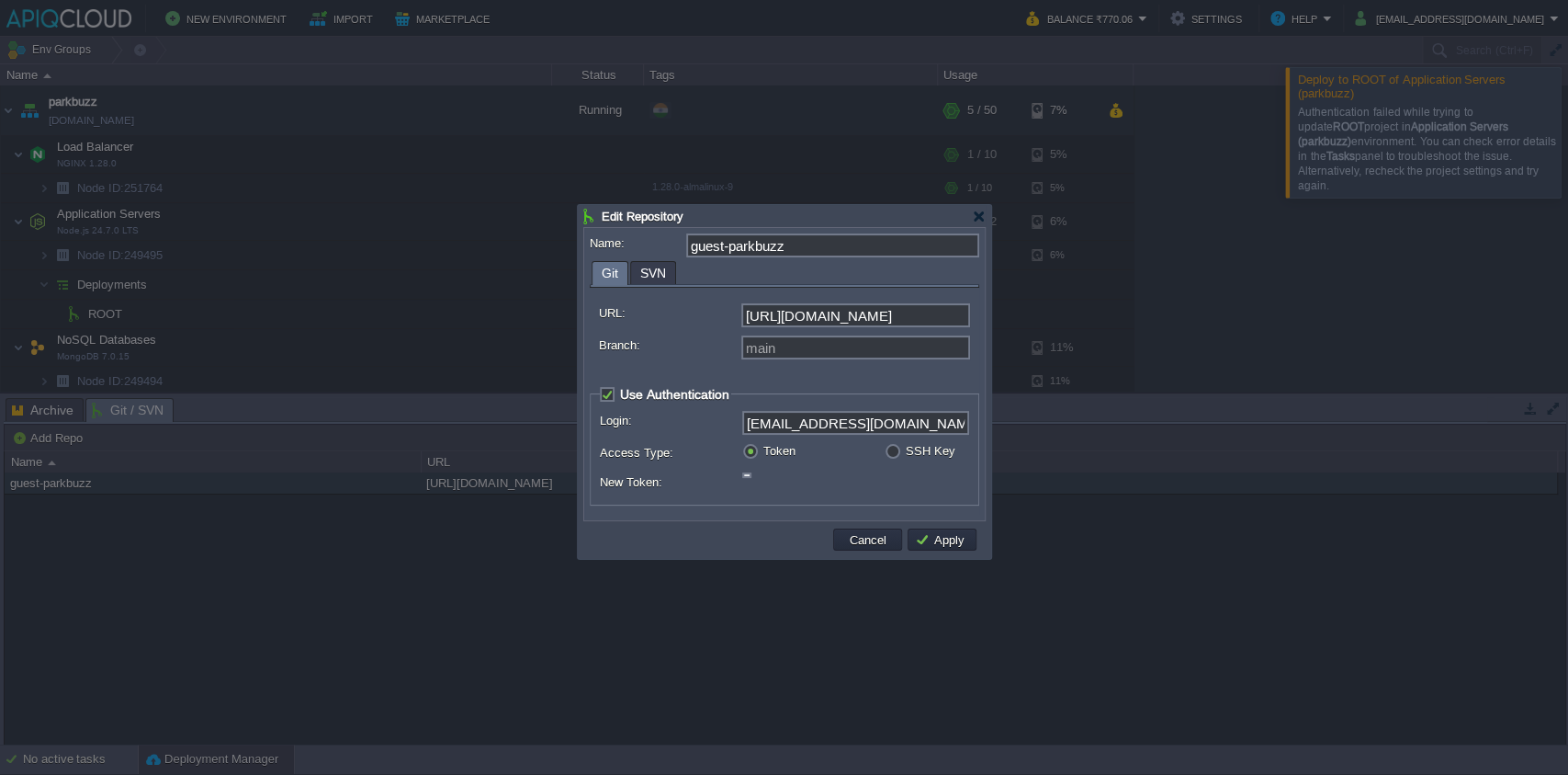
click at [609, 323] on div "Git SVN URL: [URL][DOMAIN_NAME] Branch: main Use Authentication Login: [EMAIL_A…" at bounding box center [784, 388] width 389 height 254
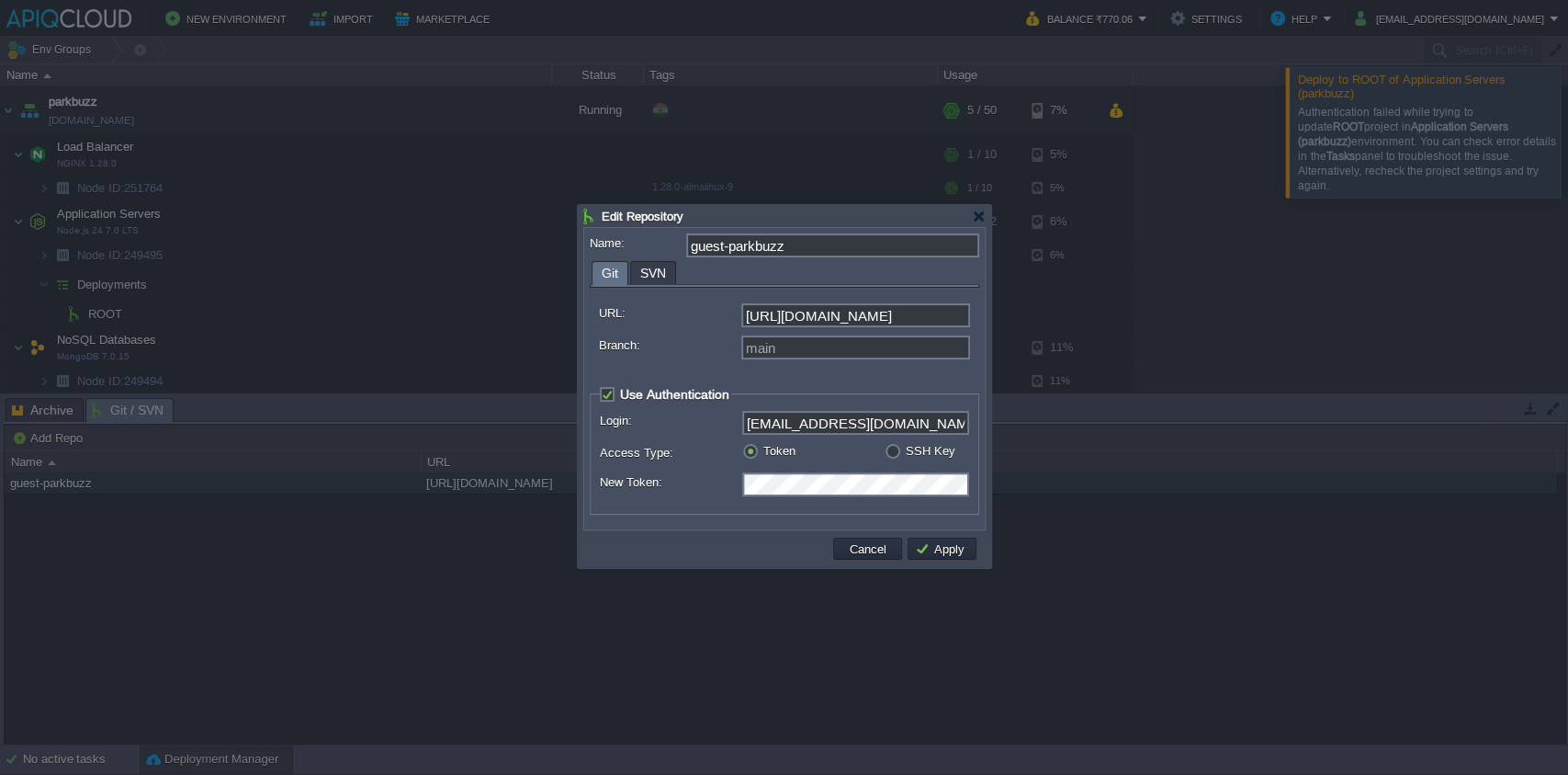
click at [611, 411] on fieldset "Use Authentication Login: [EMAIL_ADDRESS][DOMAIN_NAME] Access Type: Token SSH K…" at bounding box center [784, 450] width 389 height 129
drag, startPoint x: 611, startPoint y: 411, endPoint x: 654, endPoint y: 420, distance: 43.9
click at [654, 420] on fieldset "Use Authentication Login: [EMAIL_ADDRESS][DOMAIN_NAME] Access Type: Token SSH K…" at bounding box center [784, 450] width 389 height 129
click at [654, 420] on label "Login:" at bounding box center [670, 421] width 141 height 20
click at [743, 420] on input "[EMAIL_ADDRESS][DOMAIN_NAME]" at bounding box center [856, 423] width 227 height 23
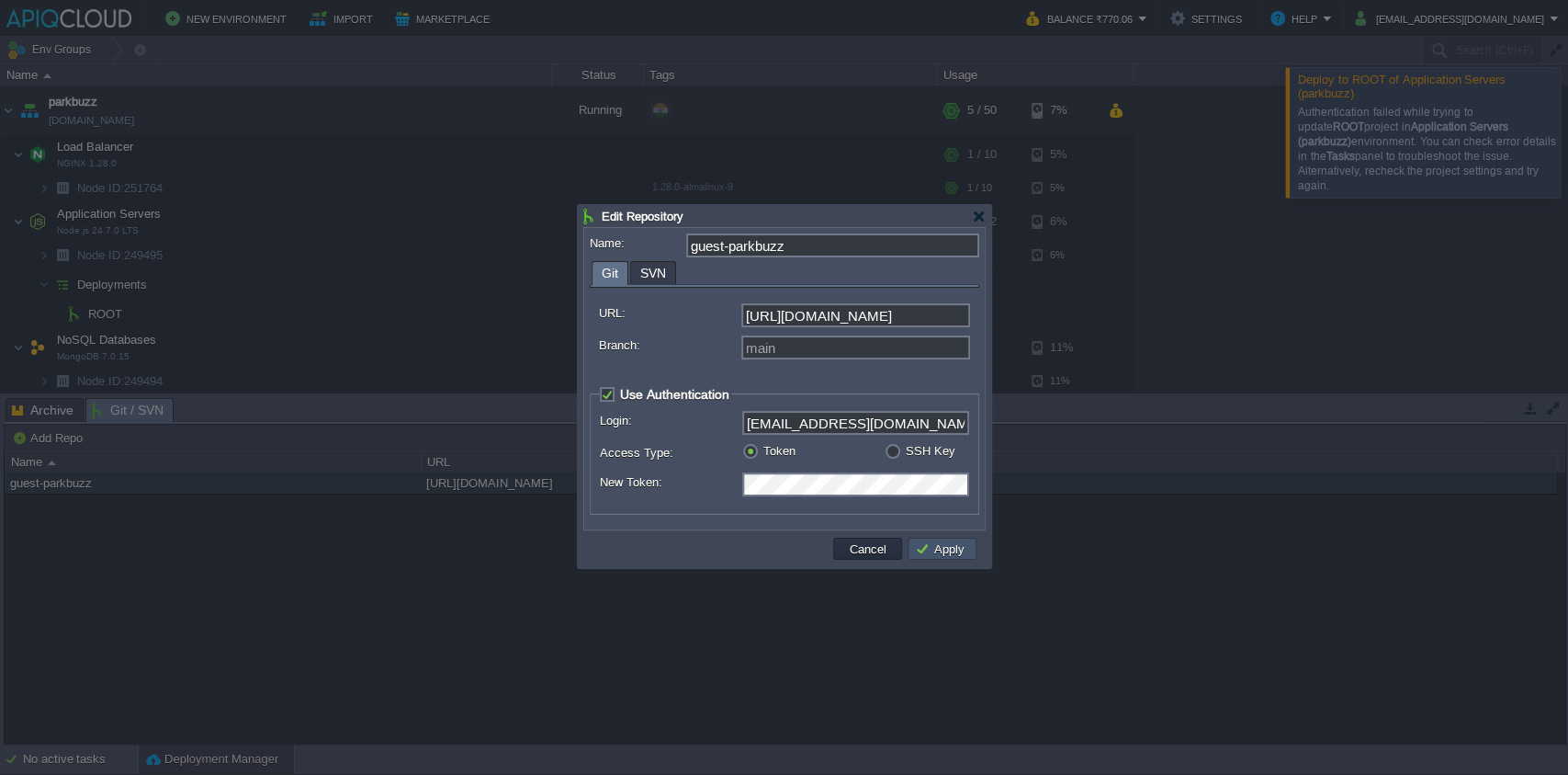
click at [948, 553] on button "Apply" at bounding box center [943, 549] width 55 height 17
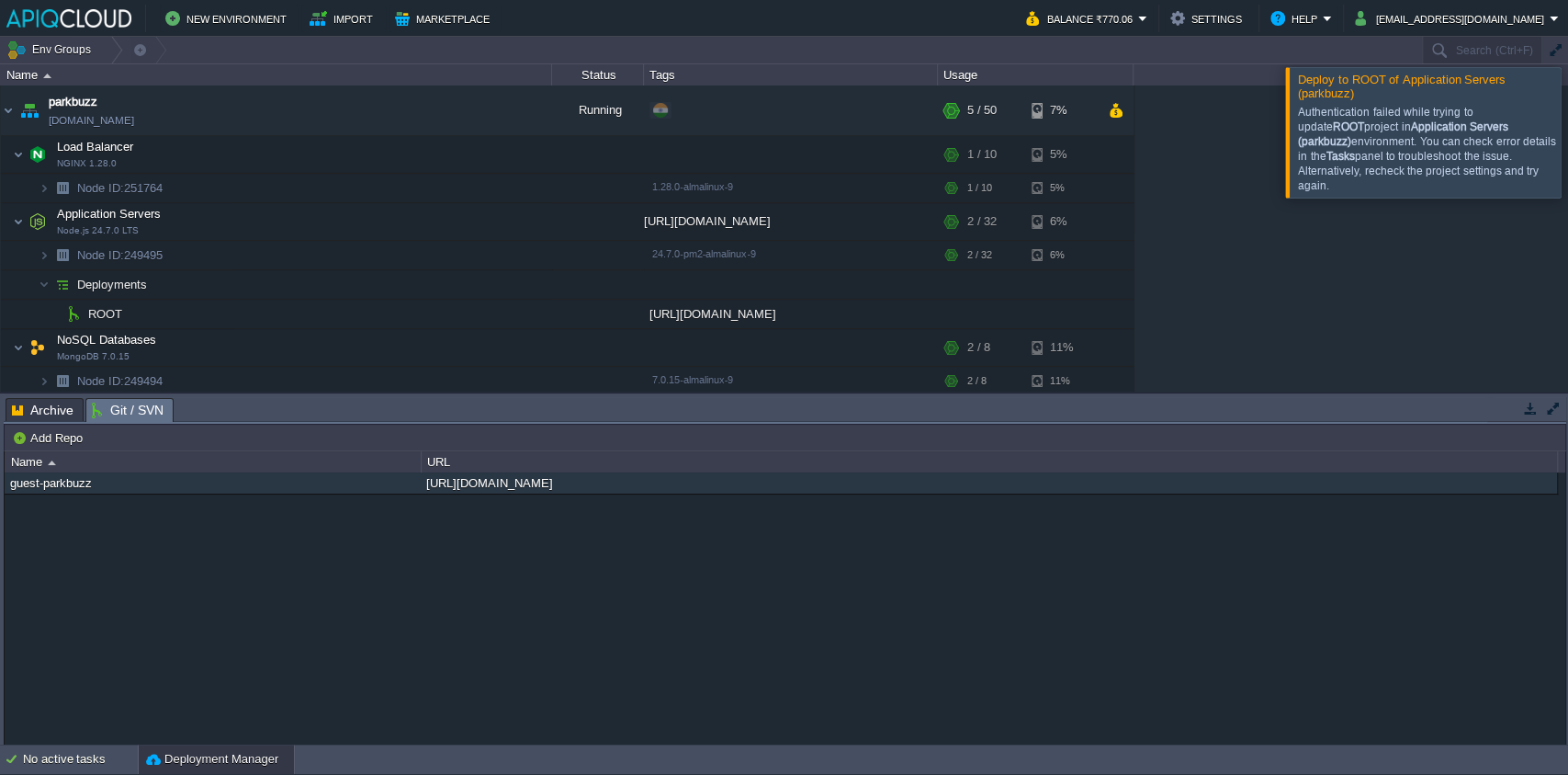
click at [699, 643] on div "guest-parkbuzz [URL][DOMAIN_NAME]" at bounding box center [785, 608] width 1561 height 271
click at [165, 763] on button "Deployment Manager" at bounding box center [213, 758] width 133 height 19
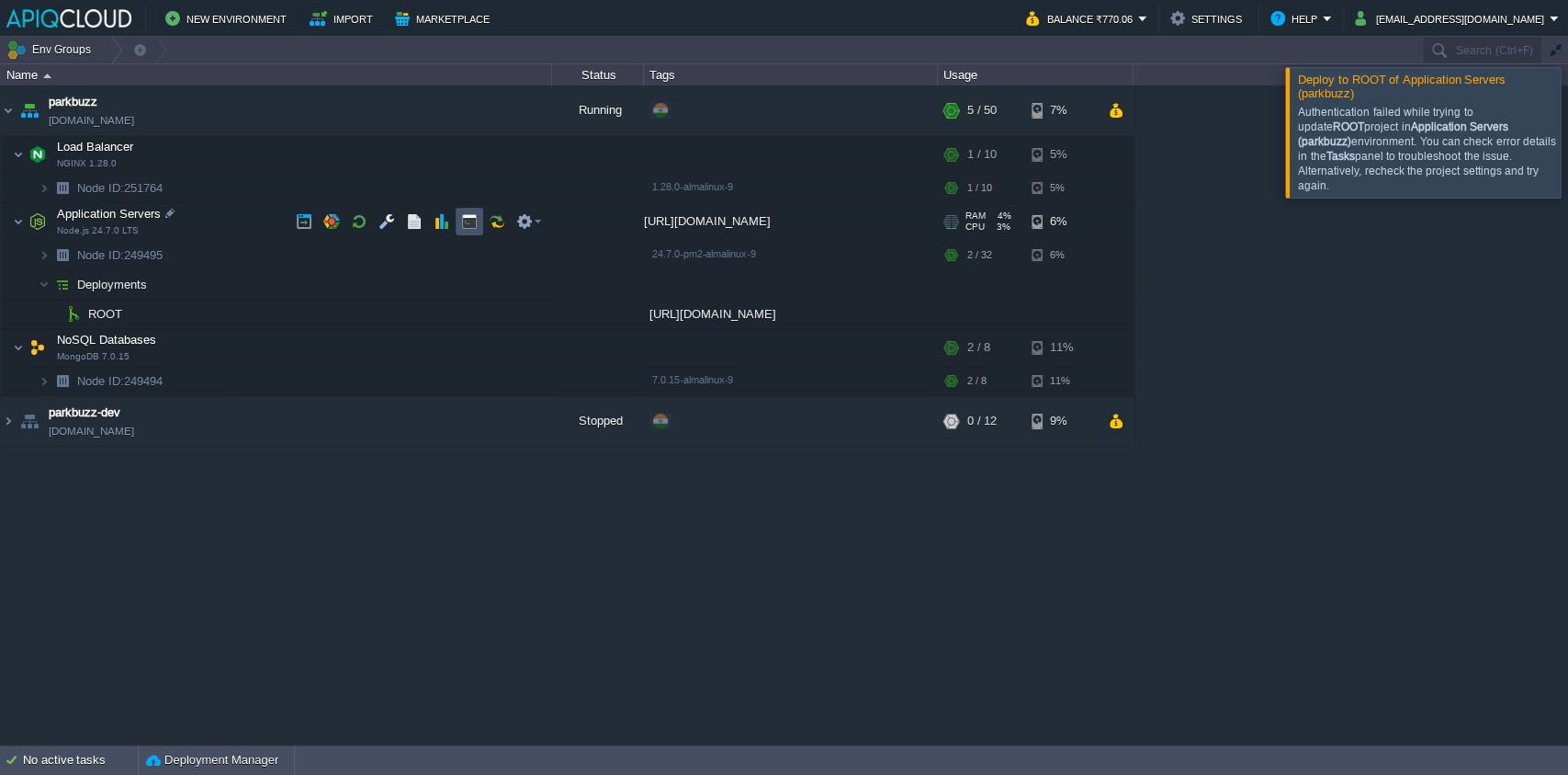
click at [466, 224] on button "button" at bounding box center [469, 221] width 17 height 17
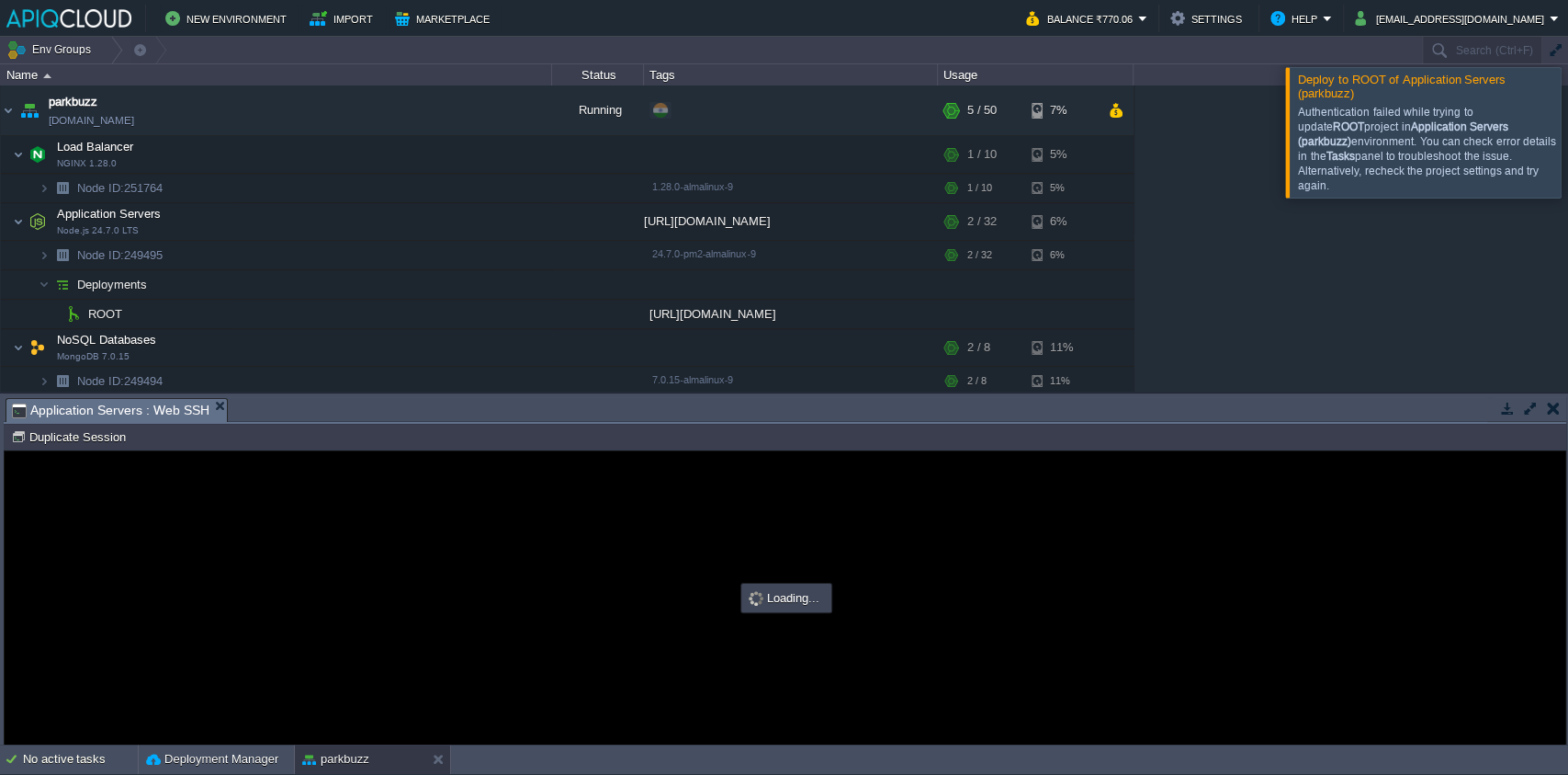
type input "#000000"
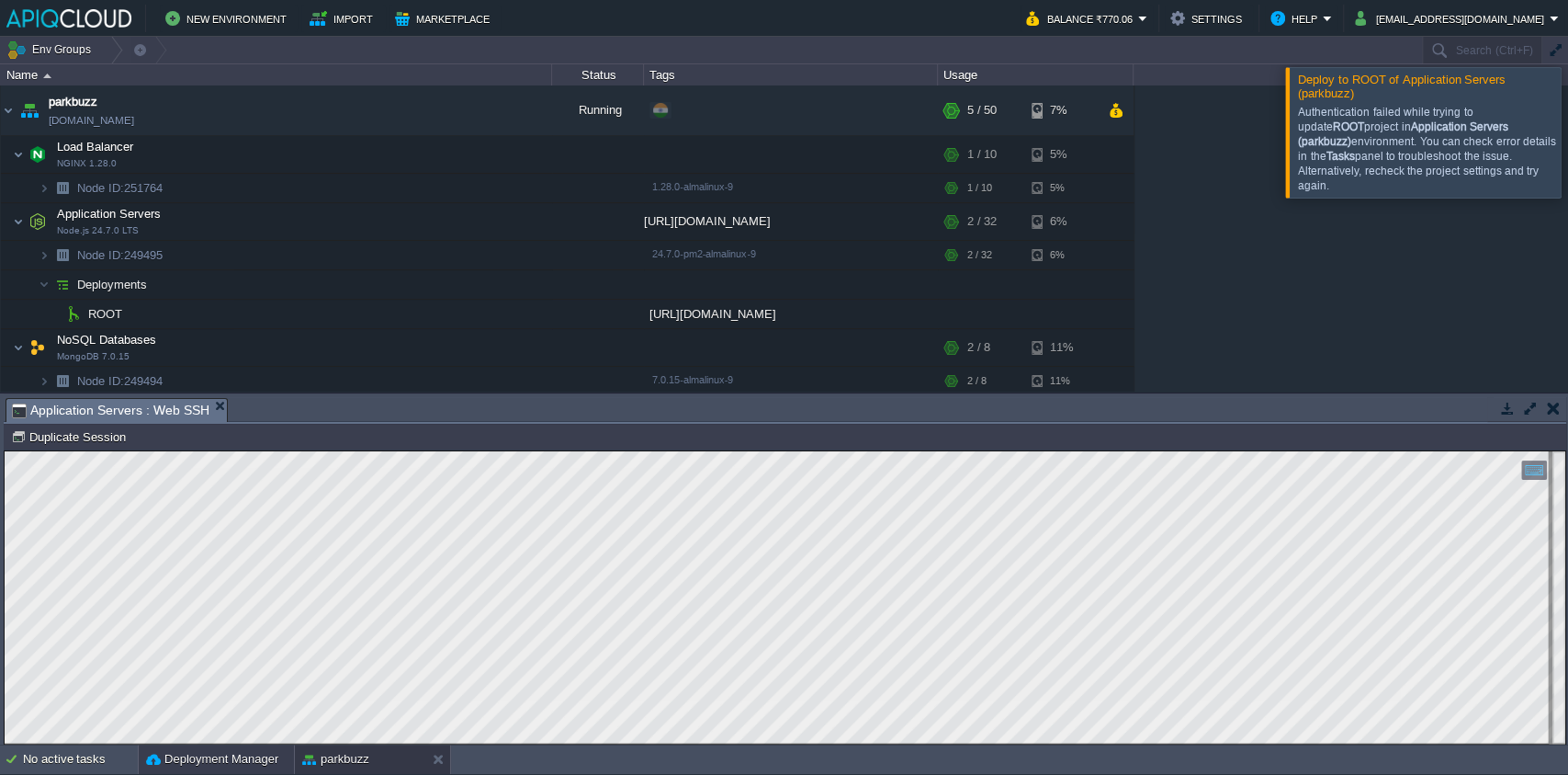
click at [230, 756] on button "Deployment Manager" at bounding box center [213, 758] width 133 height 19
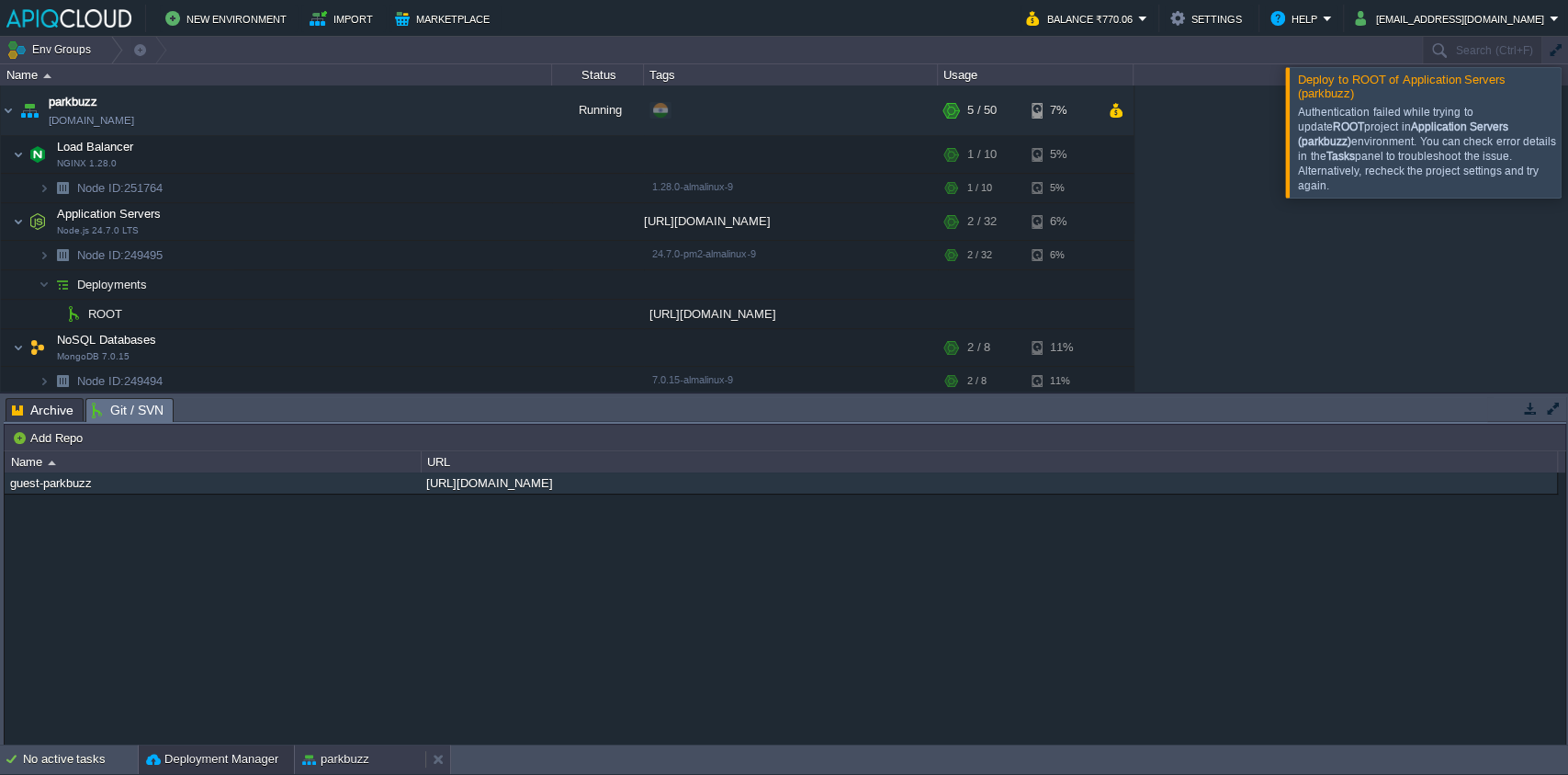
click at [331, 751] on button "parkbuzz" at bounding box center [336, 758] width 67 height 19
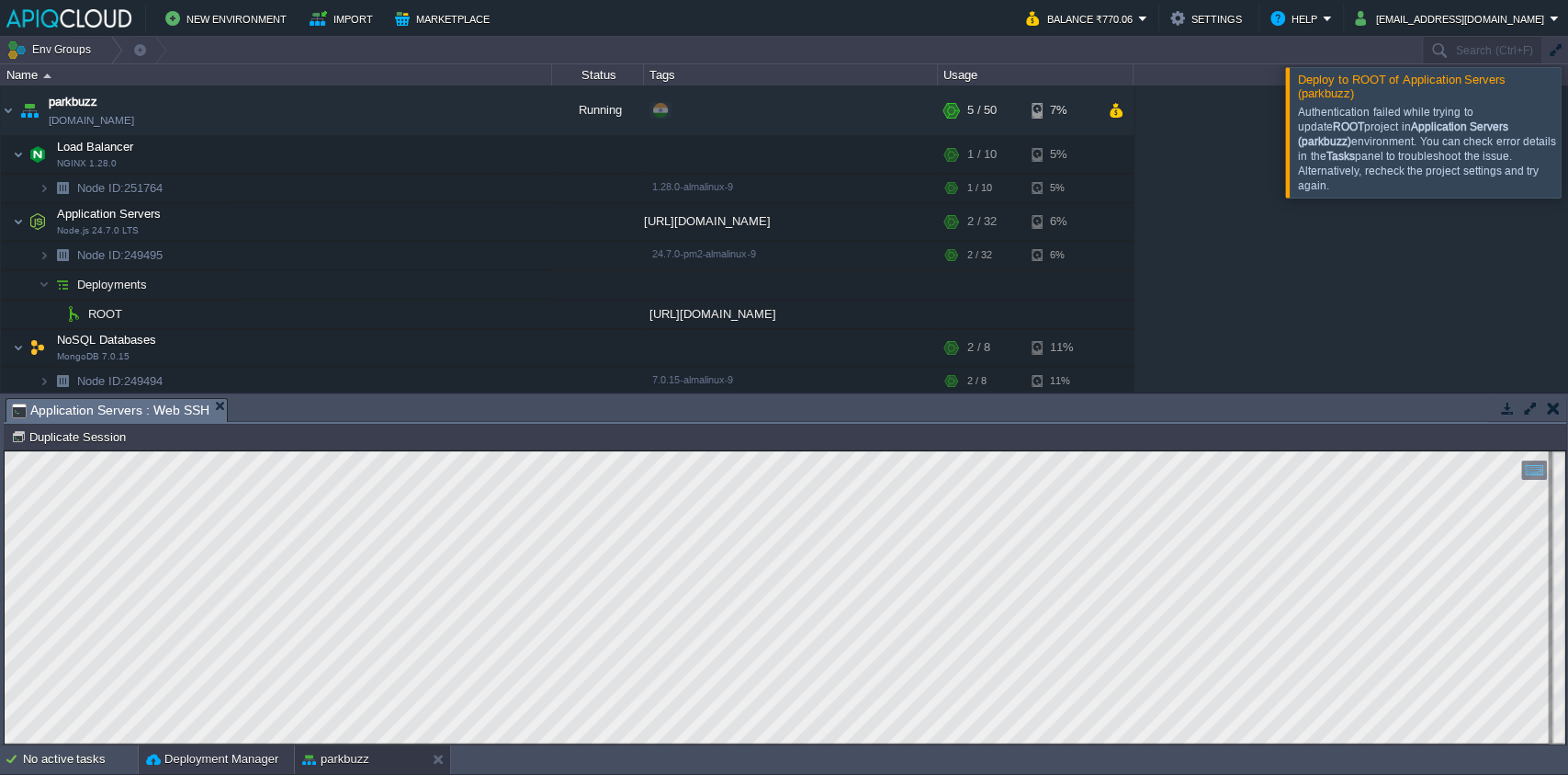
click at [240, 756] on button "Deployment Manager" at bounding box center [213, 758] width 133 height 19
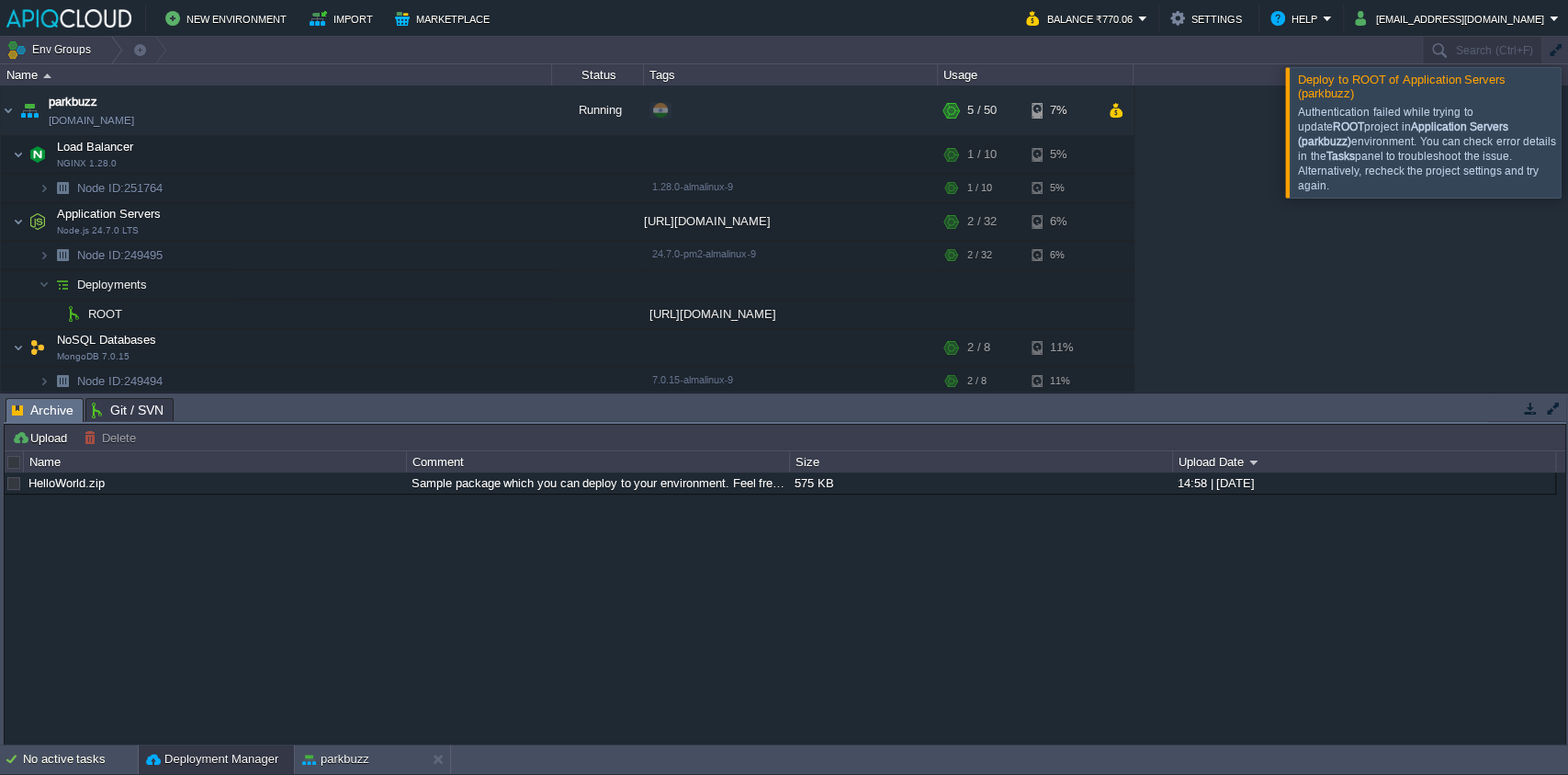
click at [59, 413] on span "Archive" at bounding box center [42, 411] width 61 height 23
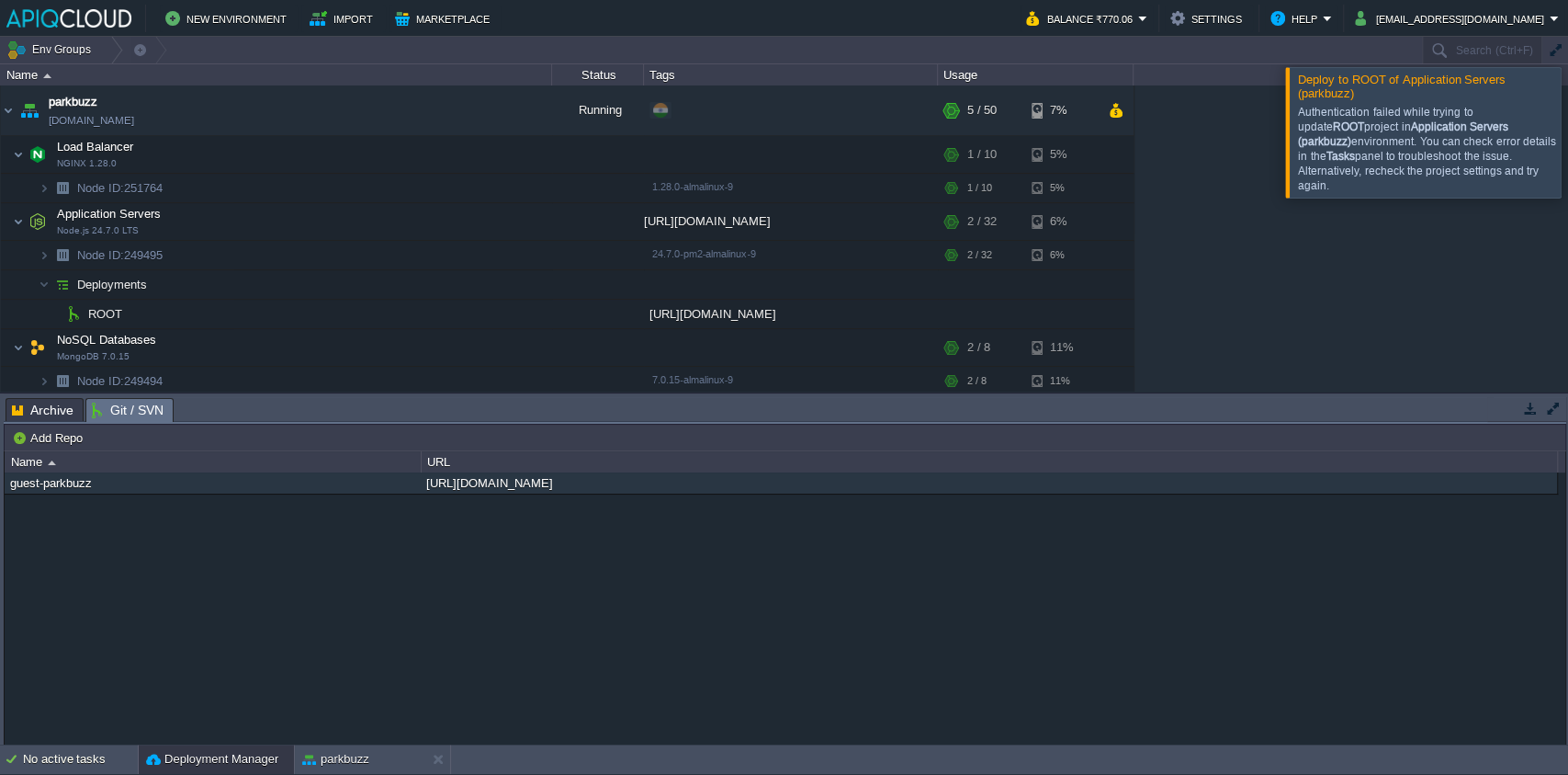
click at [125, 408] on span "Git / SVN" at bounding box center [127, 411] width 71 height 23
click at [351, 483] on button "button" at bounding box center [350, 484] width 17 height 17
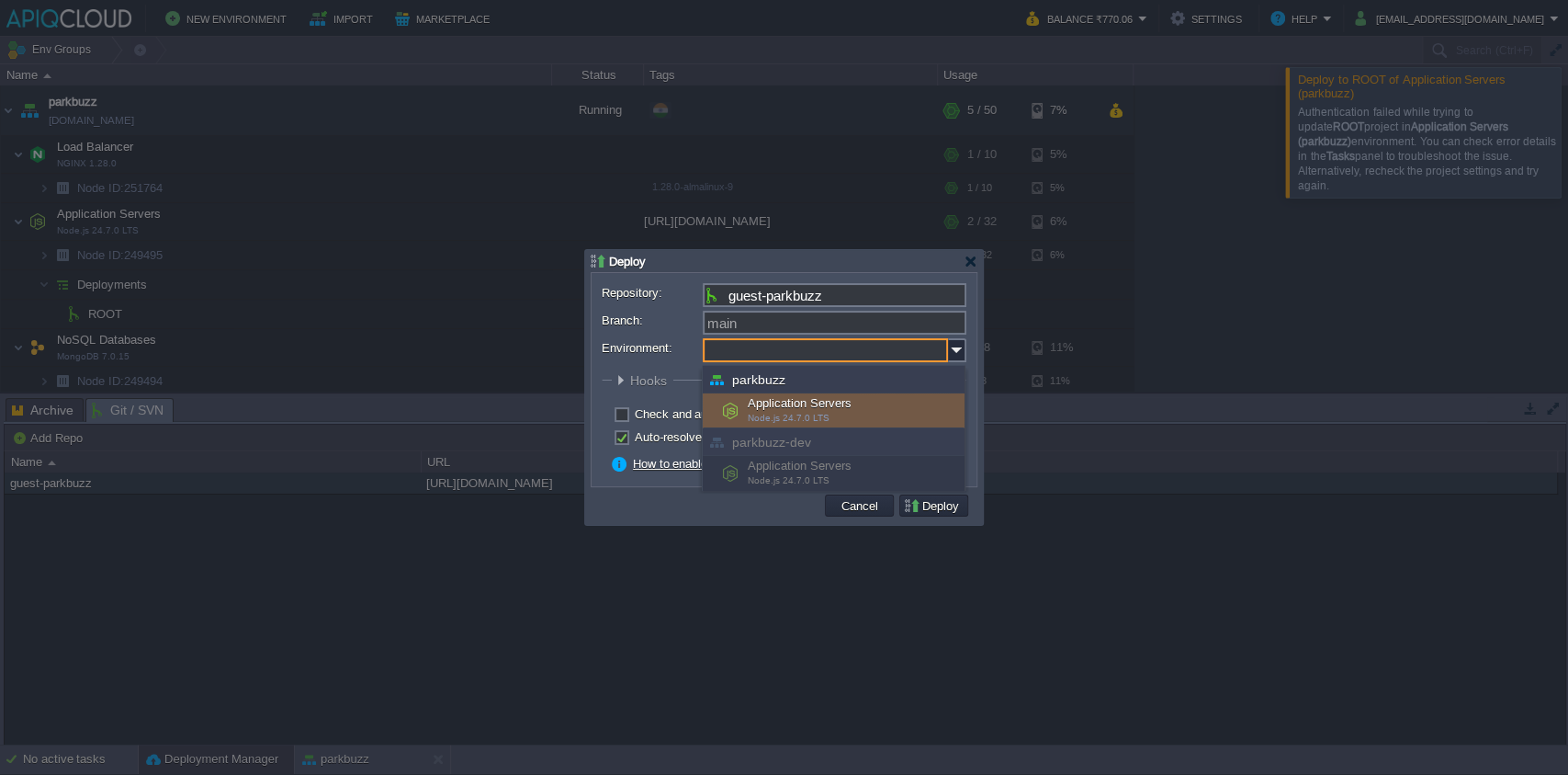
click at [861, 342] on input "Environment:" at bounding box center [824, 350] width 245 height 23
click at [880, 416] on div "Application Servers Node.js 24.7.0 LTS" at bounding box center [833, 411] width 261 height 35
type input "Application Servers (parkbuzz)"
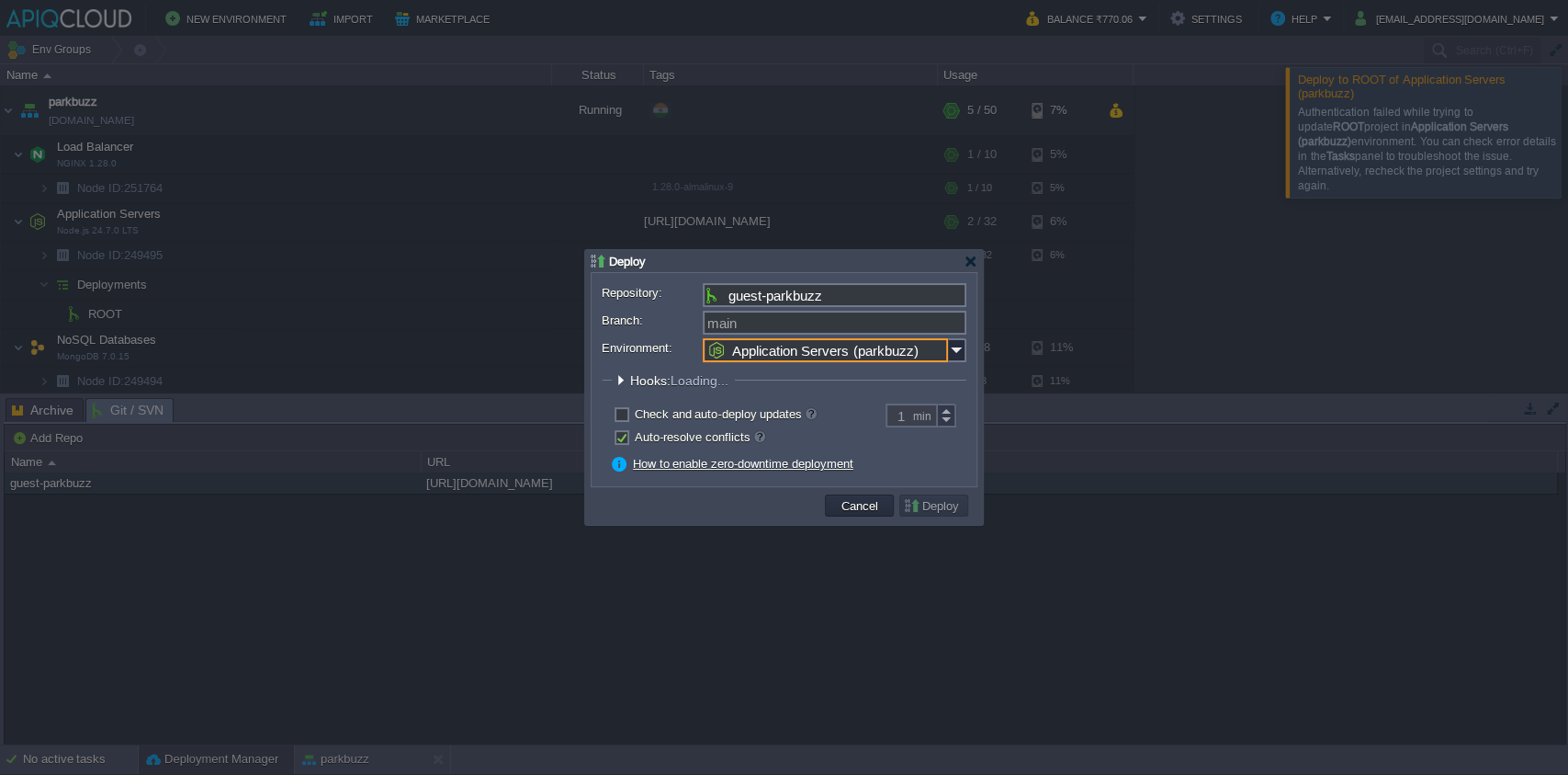
click at [716, 499] on td at bounding box center [708, 506] width 227 height 27
click at [621, 385] on div at bounding box center [621, 380] width 14 height 14
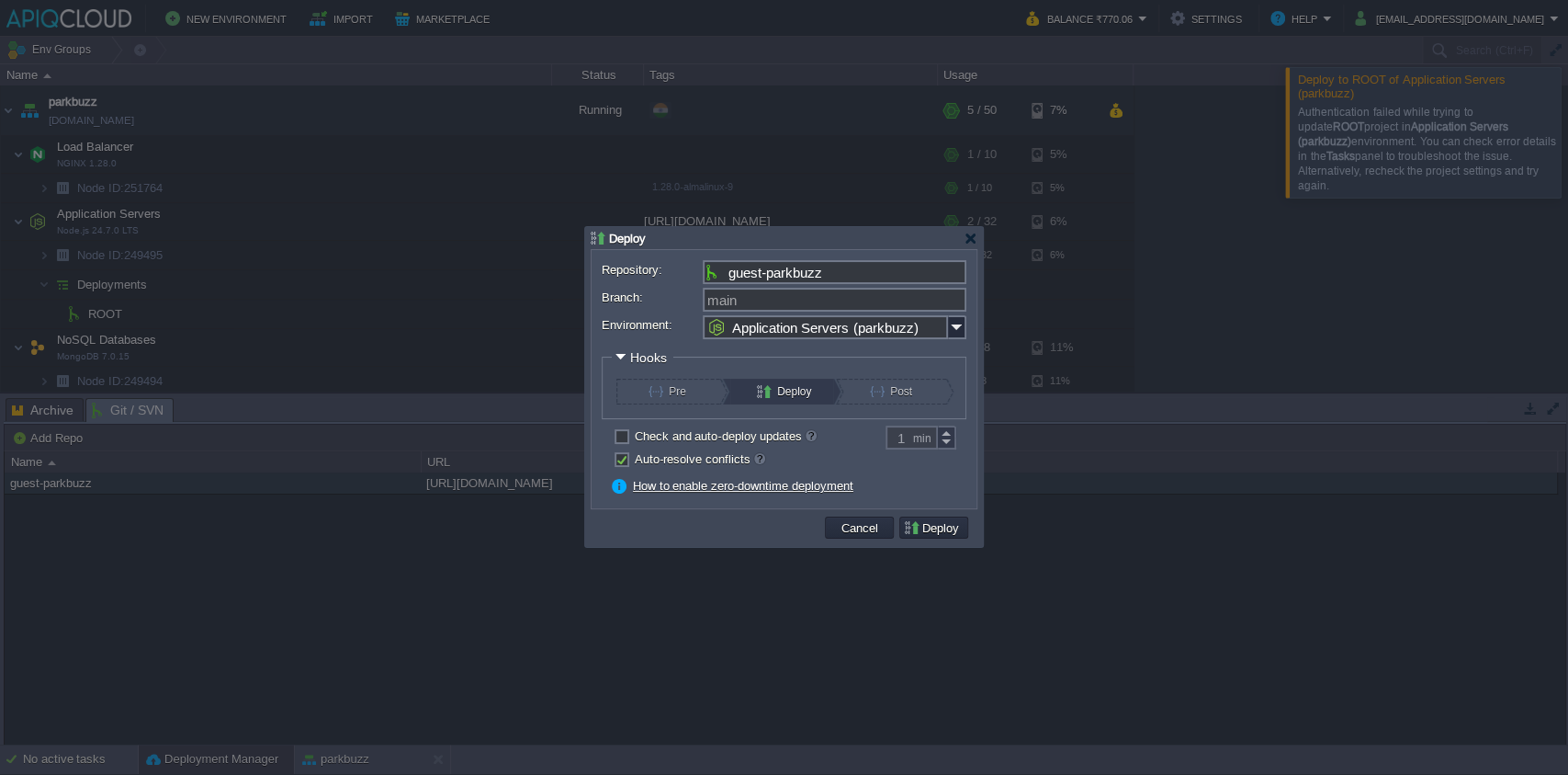
click at [622, 356] on div at bounding box center [621, 357] width 14 height 14
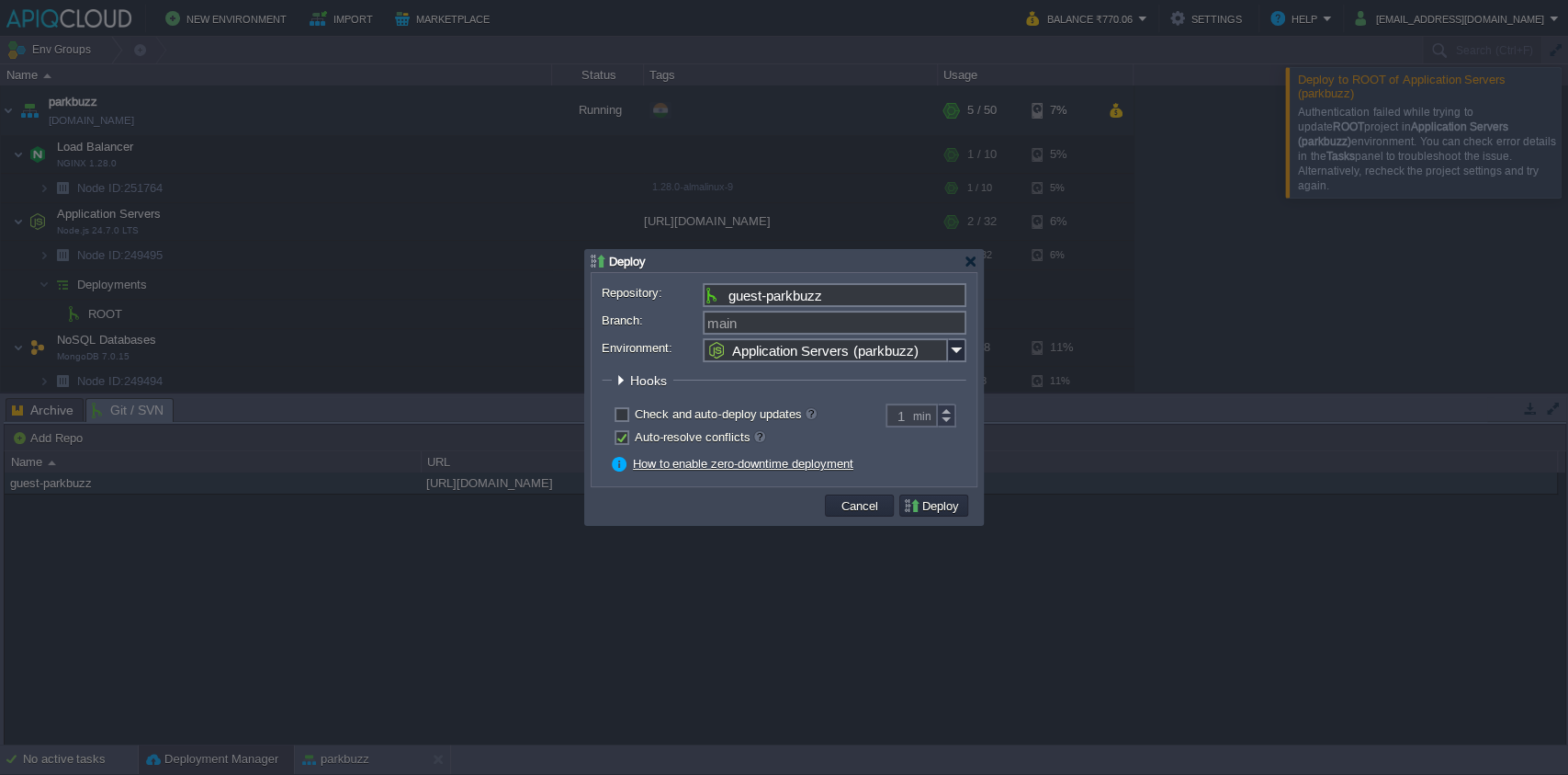
click at [691, 500] on td at bounding box center [708, 506] width 227 height 27
click at [914, 509] on button "Deploy" at bounding box center [934, 505] width 61 height 17
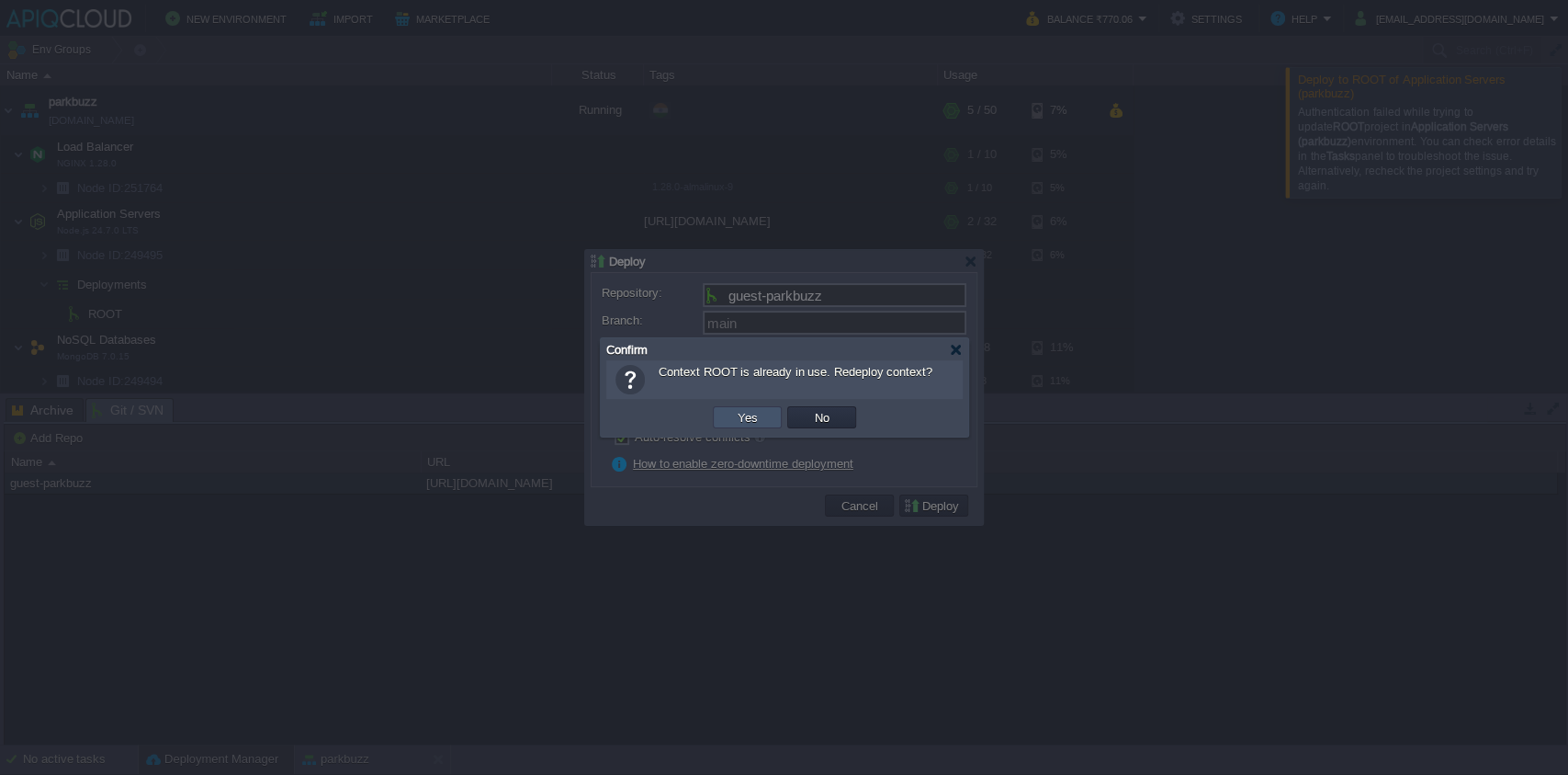
click at [743, 416] on button "Yes" at bounding box center [747, 417] width 31 height 17
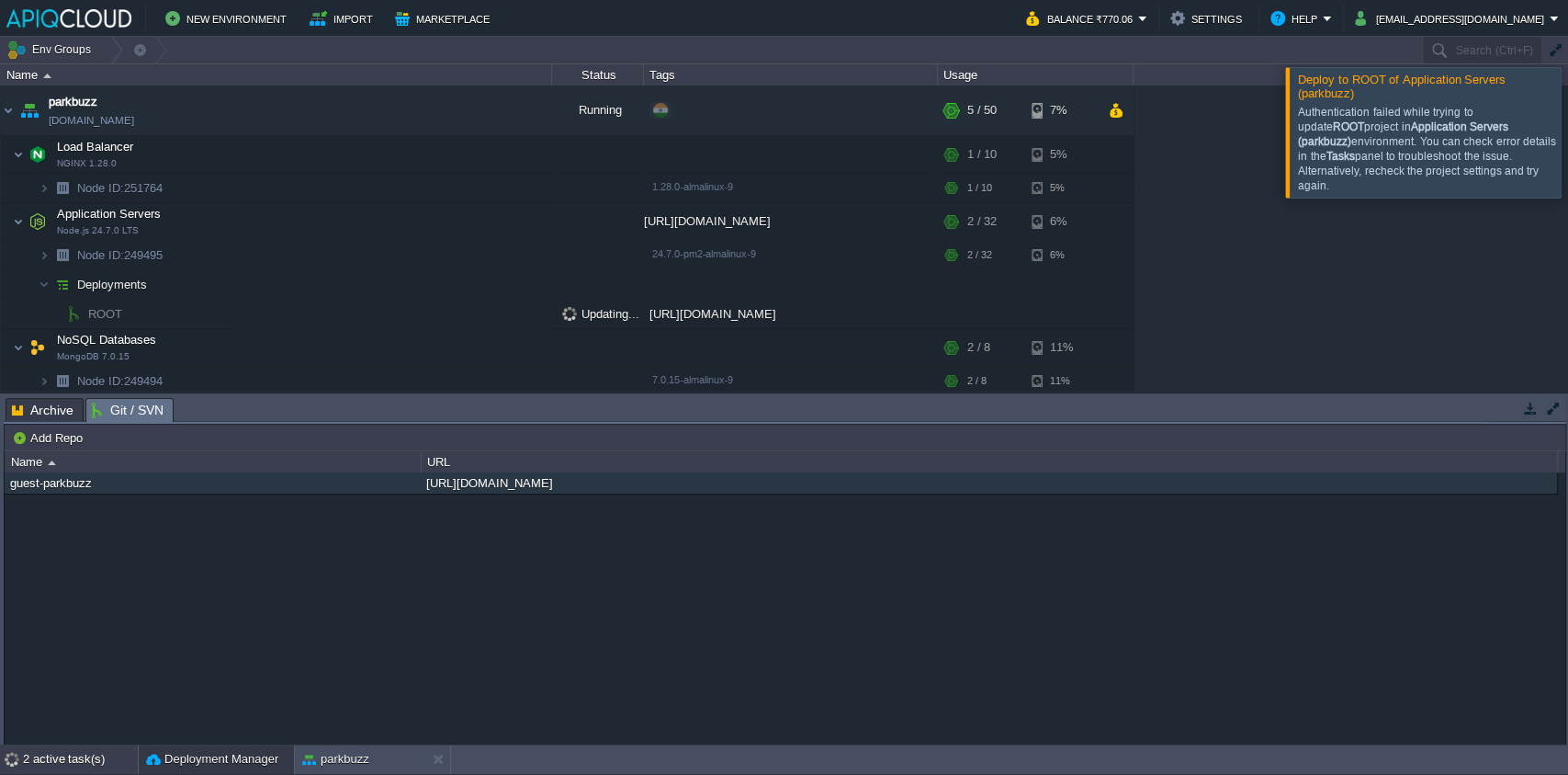
click at [35, 748] on div "2 active task(s)" at bounding box center [81, 759] width 115 height 29
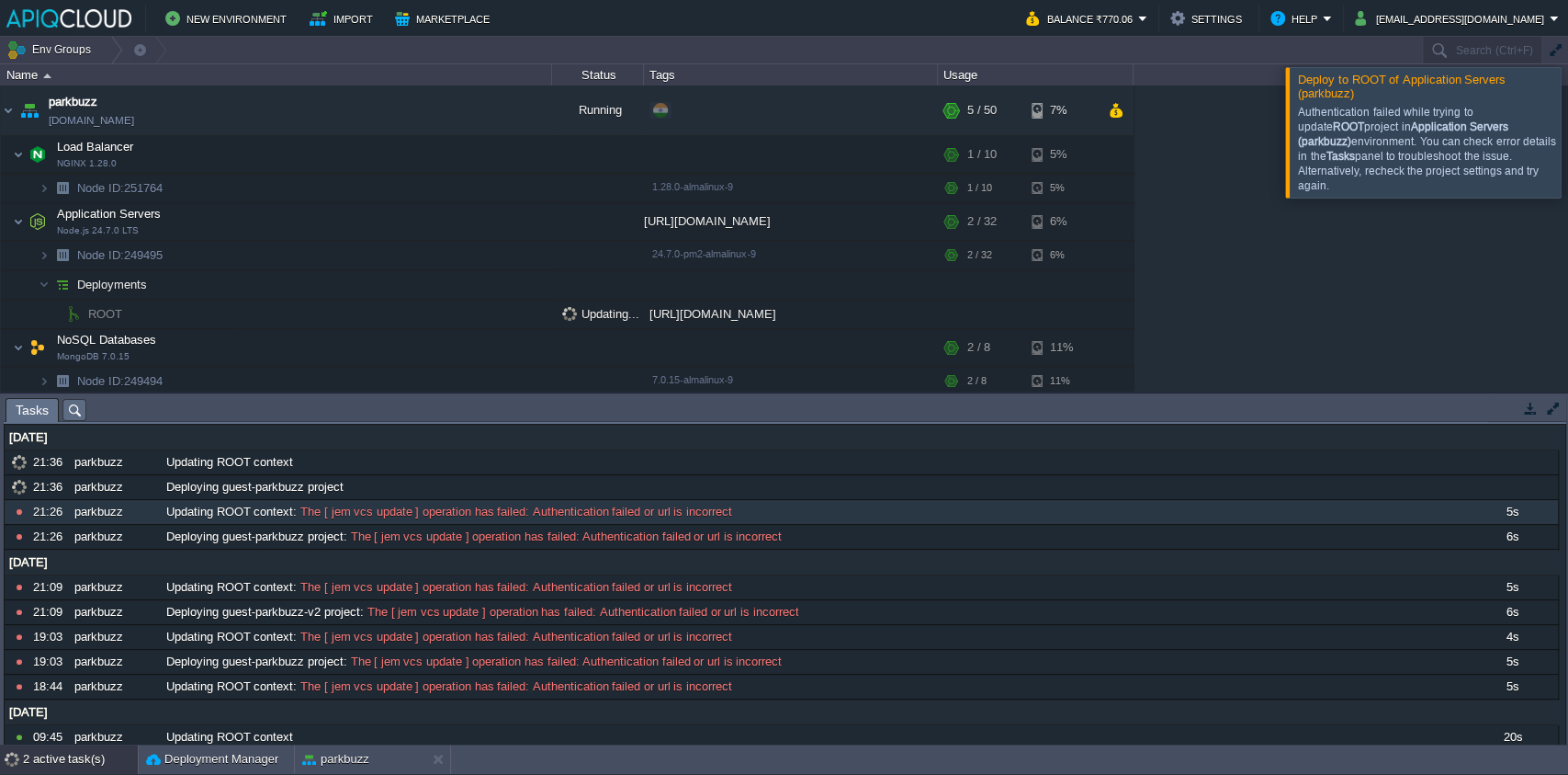
click at [1567, 136] on div at bounding box center [1590, 132] width 0 height 130
